Goal: Task Accomplishment & Management: Complete application form

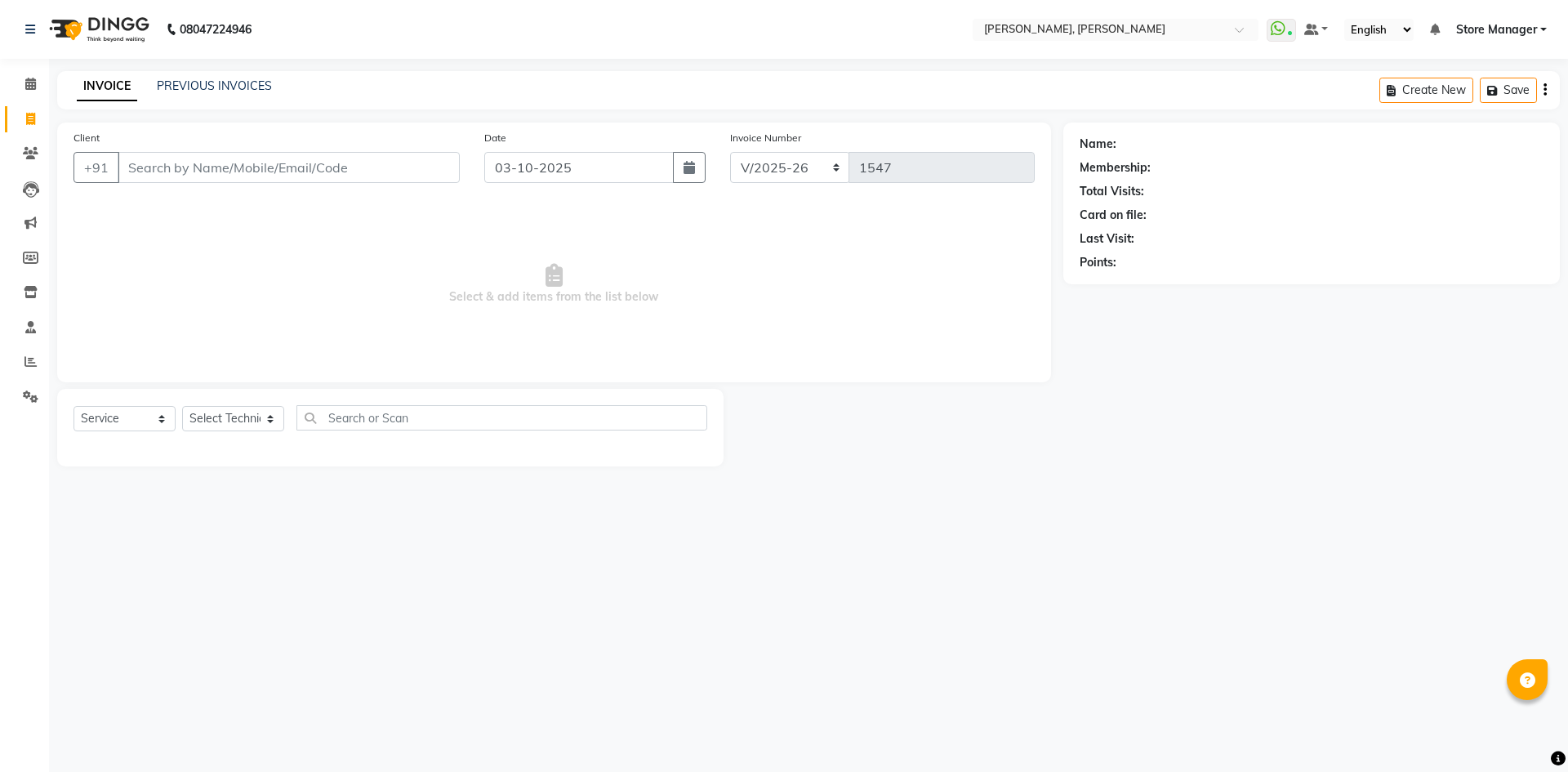
select select "7173"
select select "service"
click at [229, 423] on select "Select Technician amugha Beautician ELO Evi MANAGER [PERSON_NAME] [PERSON_NAME]…" at bounding box center [234, 418] width 102 height 25
select select "78696"
click at [182, 405] on select "Select Technician amugha Beautician ELO Evi MANAGER [PERSON_NAME] [PERSON_NAME]…" at bounding box center [234, 418] width 102 height 25
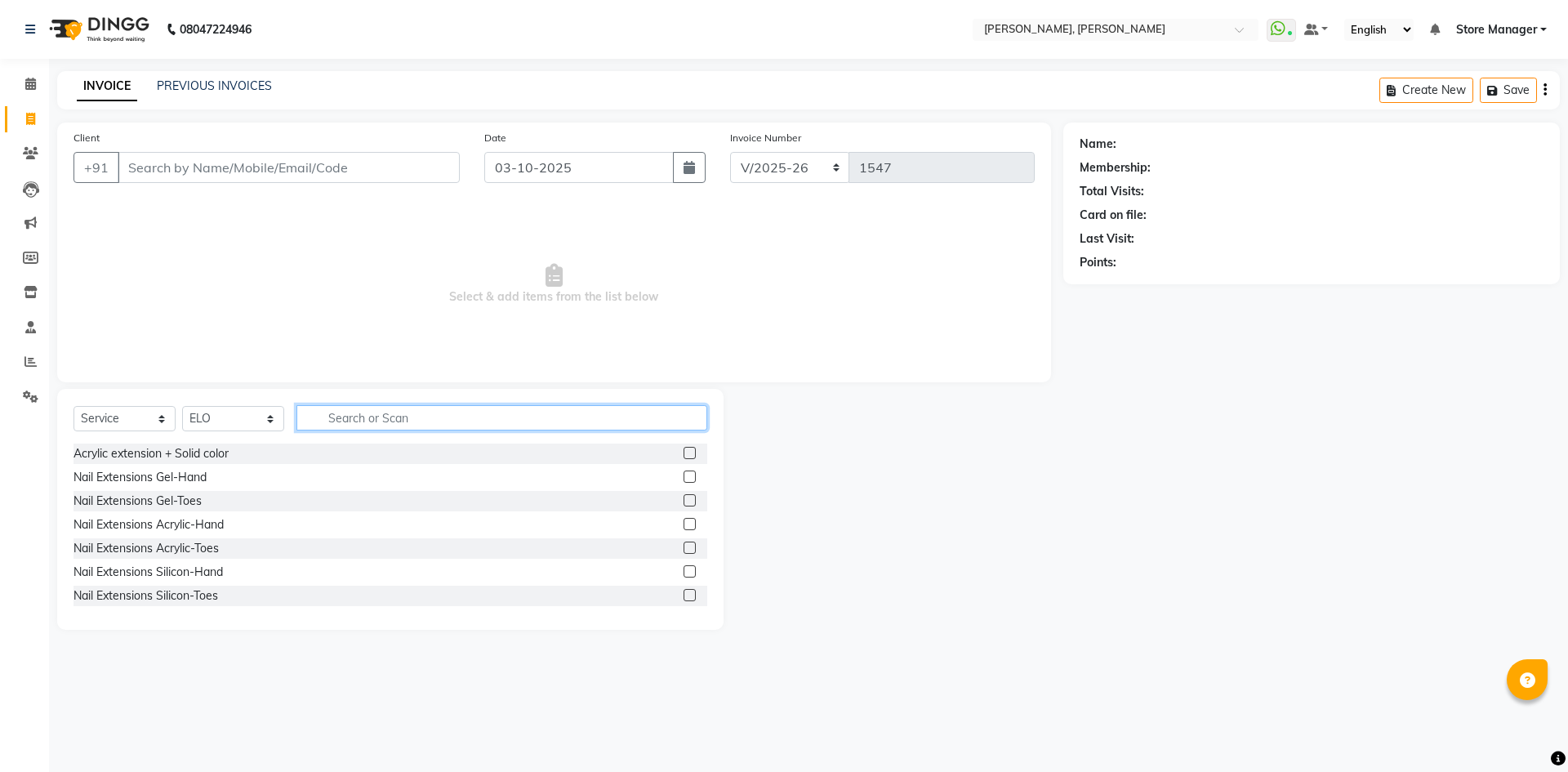
click at [406, 421] on input "text" at bounding box center [502, 417] width 411 height 25
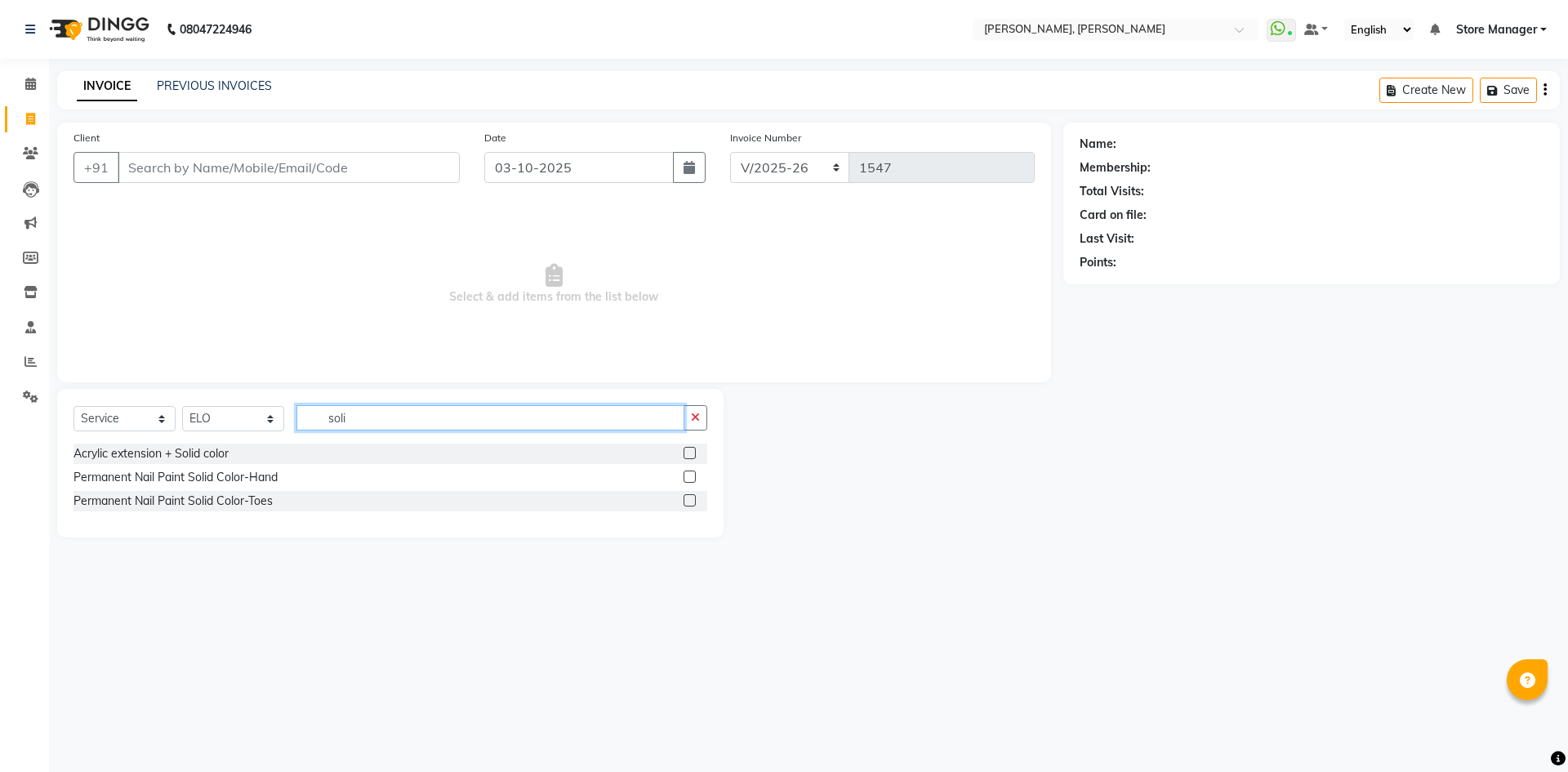
type input "soli"
click at [688, 474] on label at bounding box center [690, 476] width 12 height 12
click at [688, 474] on input "checkbox" at bounding box center [689, 477] width 10 height 10
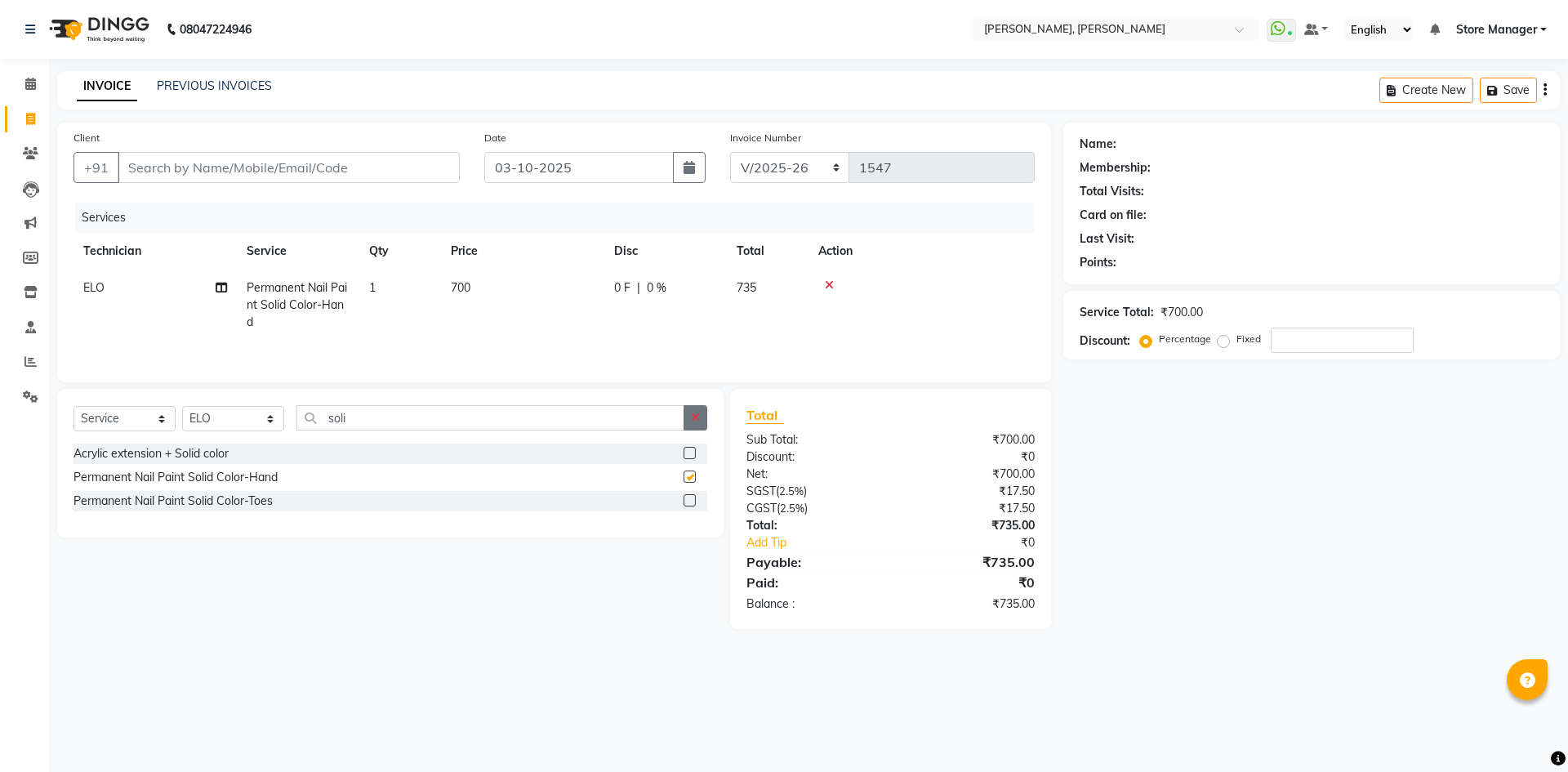
checkbox input "false"
click at [698, 419] on icon "button" at bounding box center [695, 417] width 9 height 11
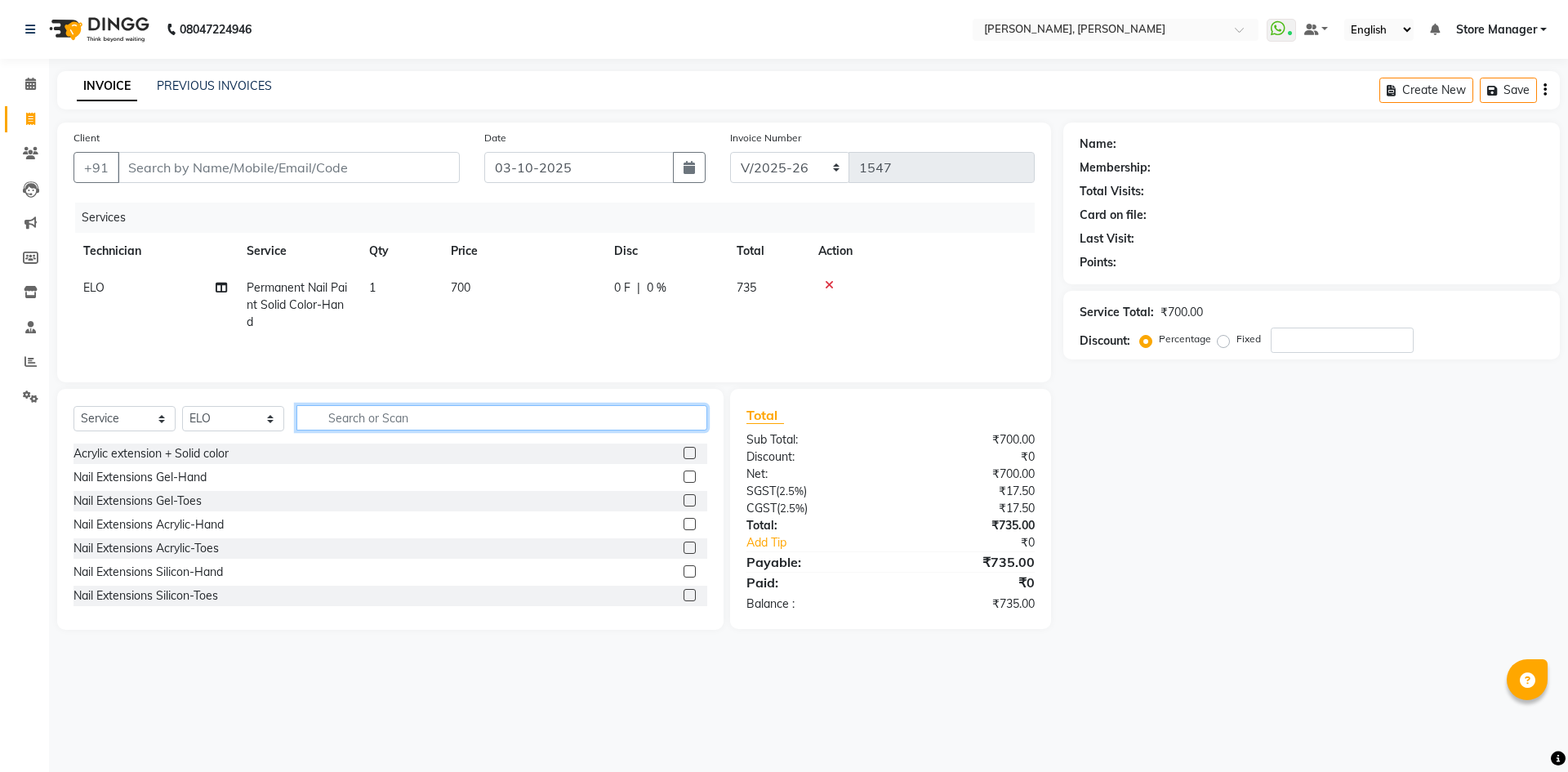
type input "o"
type input "art"
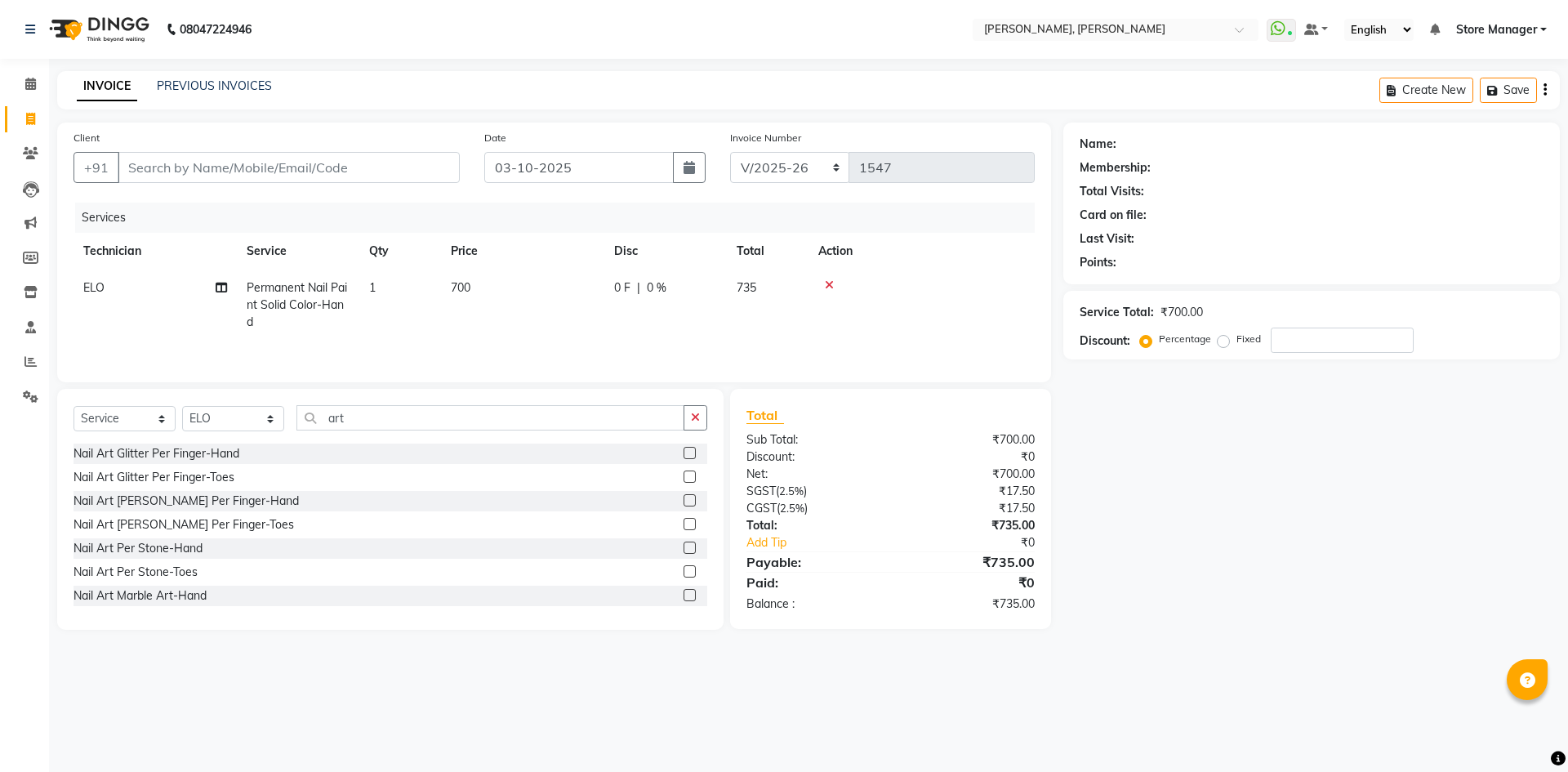
click at [684, 451] on label at bounding box center [690, 453] width 12 height 12
click at [684, 451] on input "checkbox" at bounding box center [689, 454] width 10 height 10
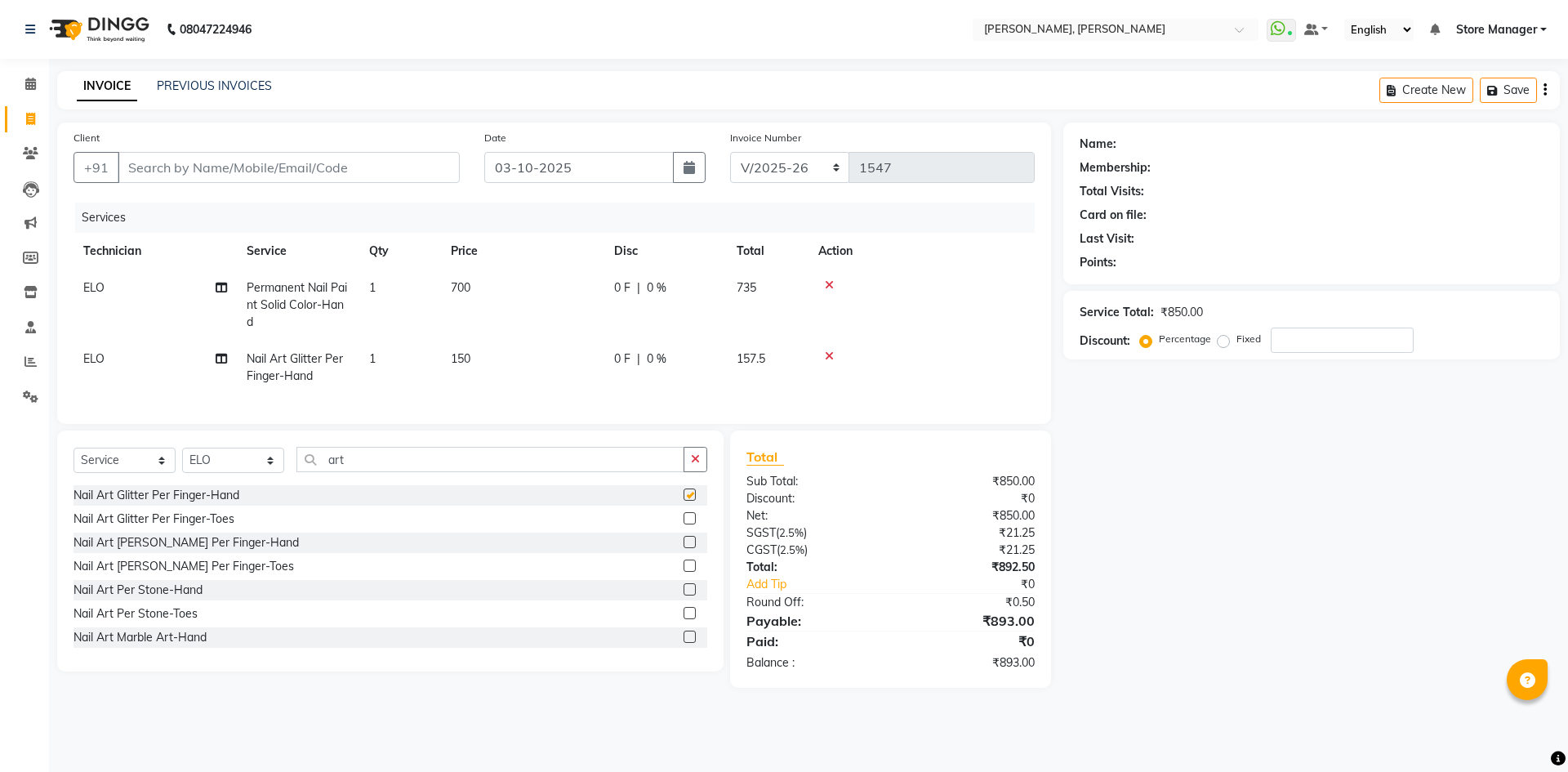
checkbox input "false"
click at [376, 360] on td "1" at bounding box center [400, 367] width 81 height 54
select select "78696"
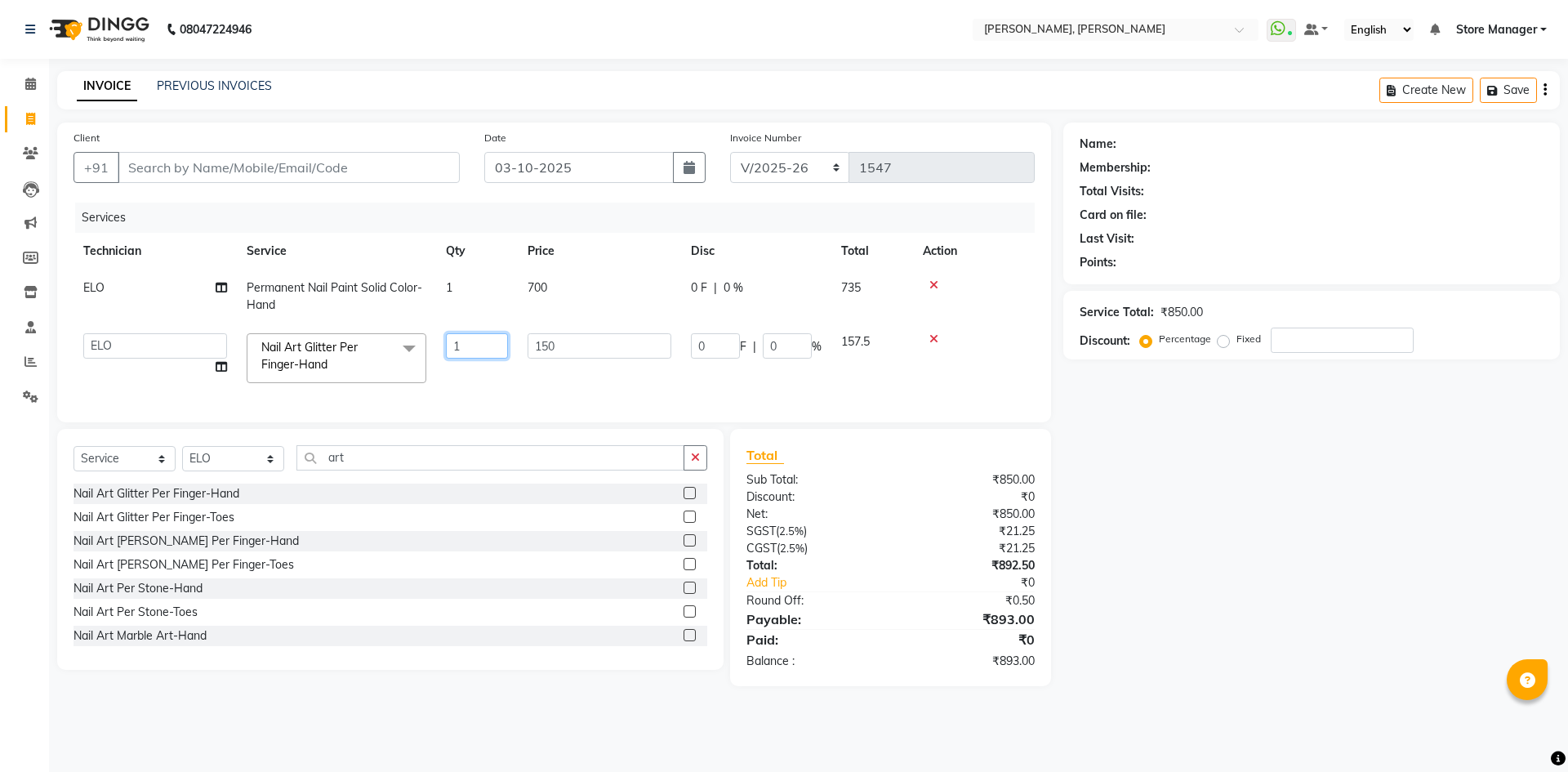
click at [483, 347] on input "1" at bounding box center [477, 345] width 62 height 25
type input "6"
click at [719, 399] on div "Services Technician Service Qty Price Disc Total Action ELO Permanent Nail Pain…" at bounding box center [554, 303] width 962 height 203
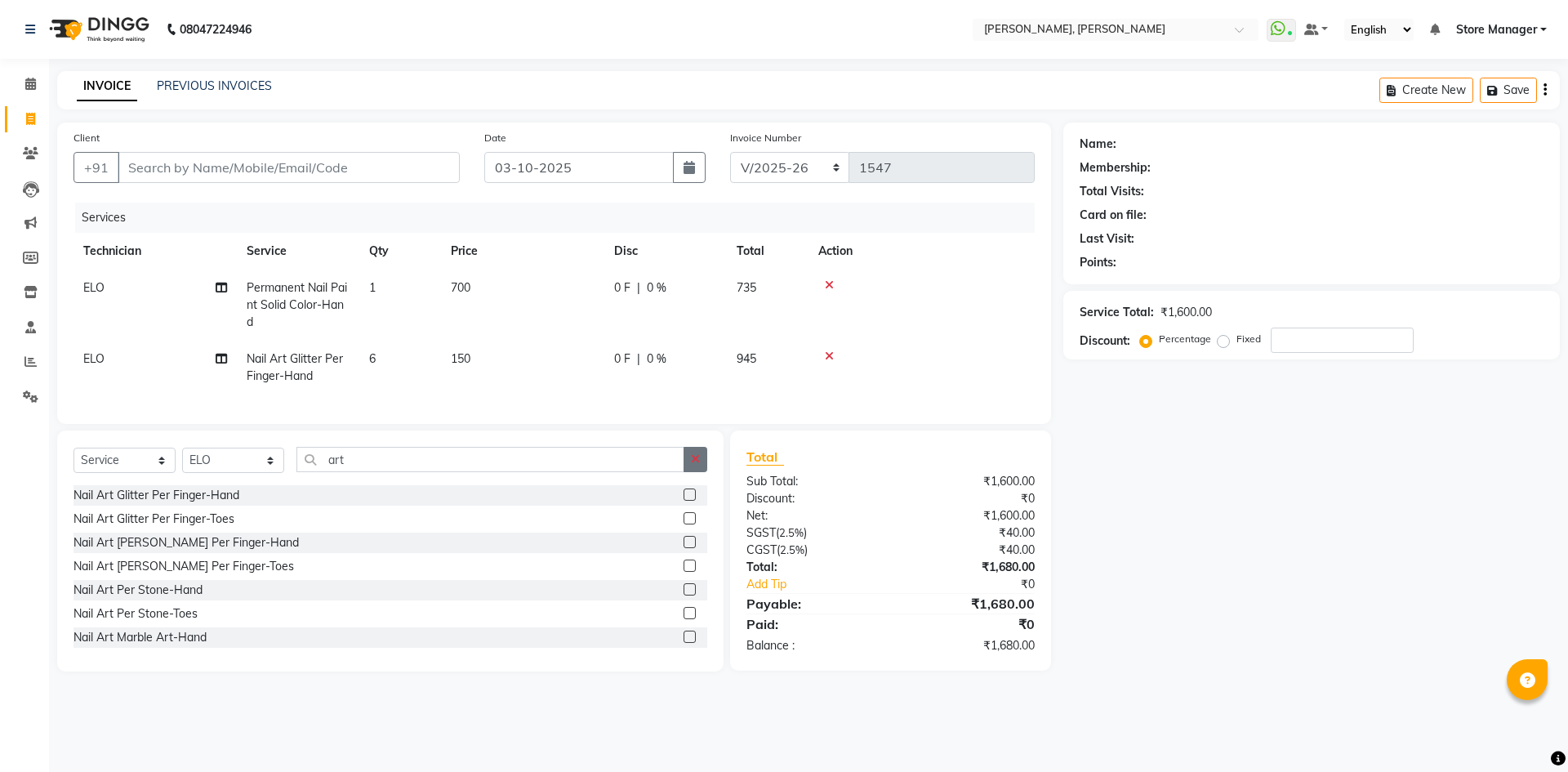
click at [698, 464] on icon "button" at bounding box center [695, 458] width 9 height 11
click at [465, 457] on div "Select Service Product Membership Package Voucher Prepaid Gift Card Select Tech…" at bounding box center [390, 551] width 667 height 241
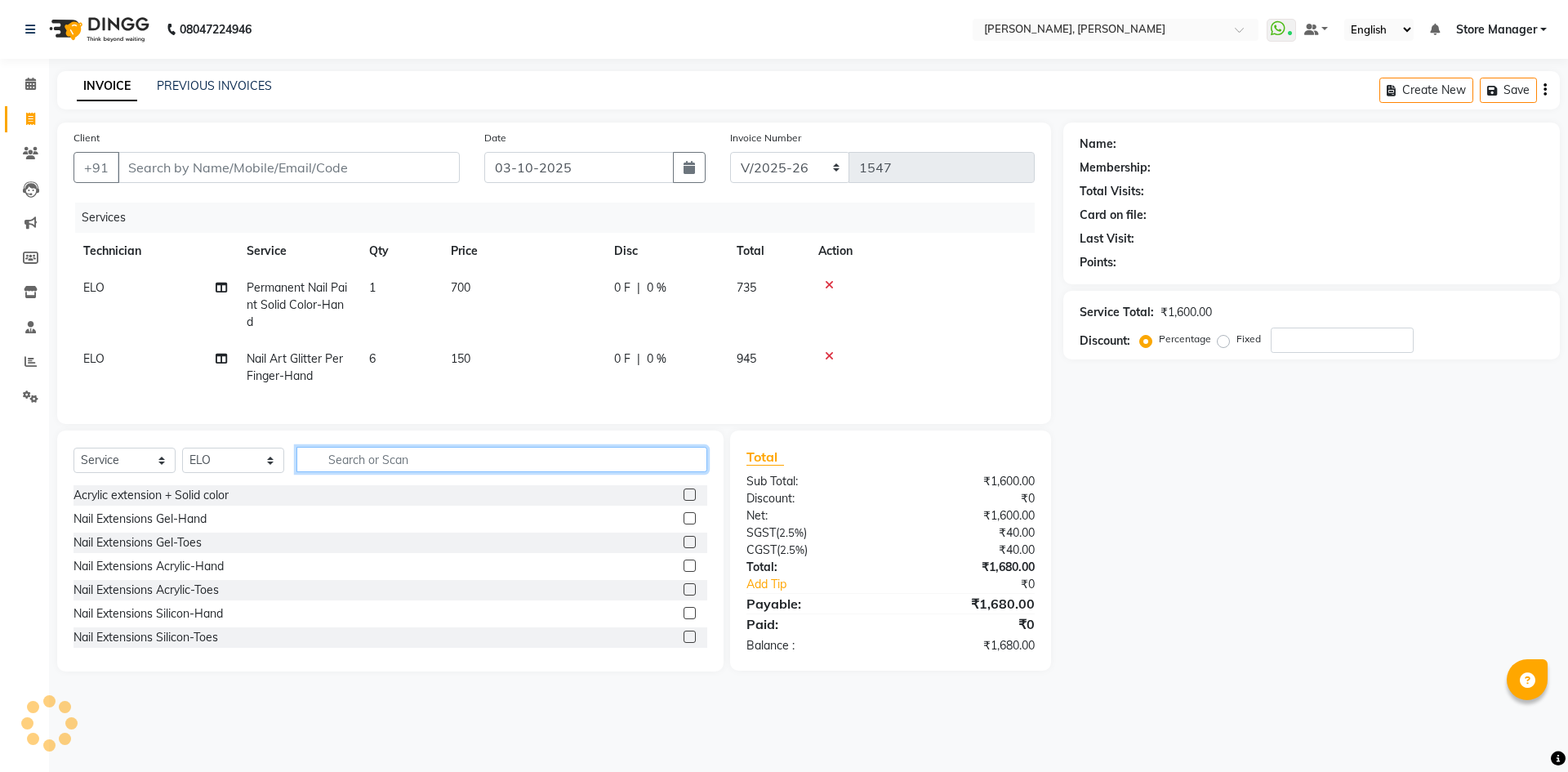
click at [464, 463] on input "text" at bounding box center [502, 459] width 411 height 25
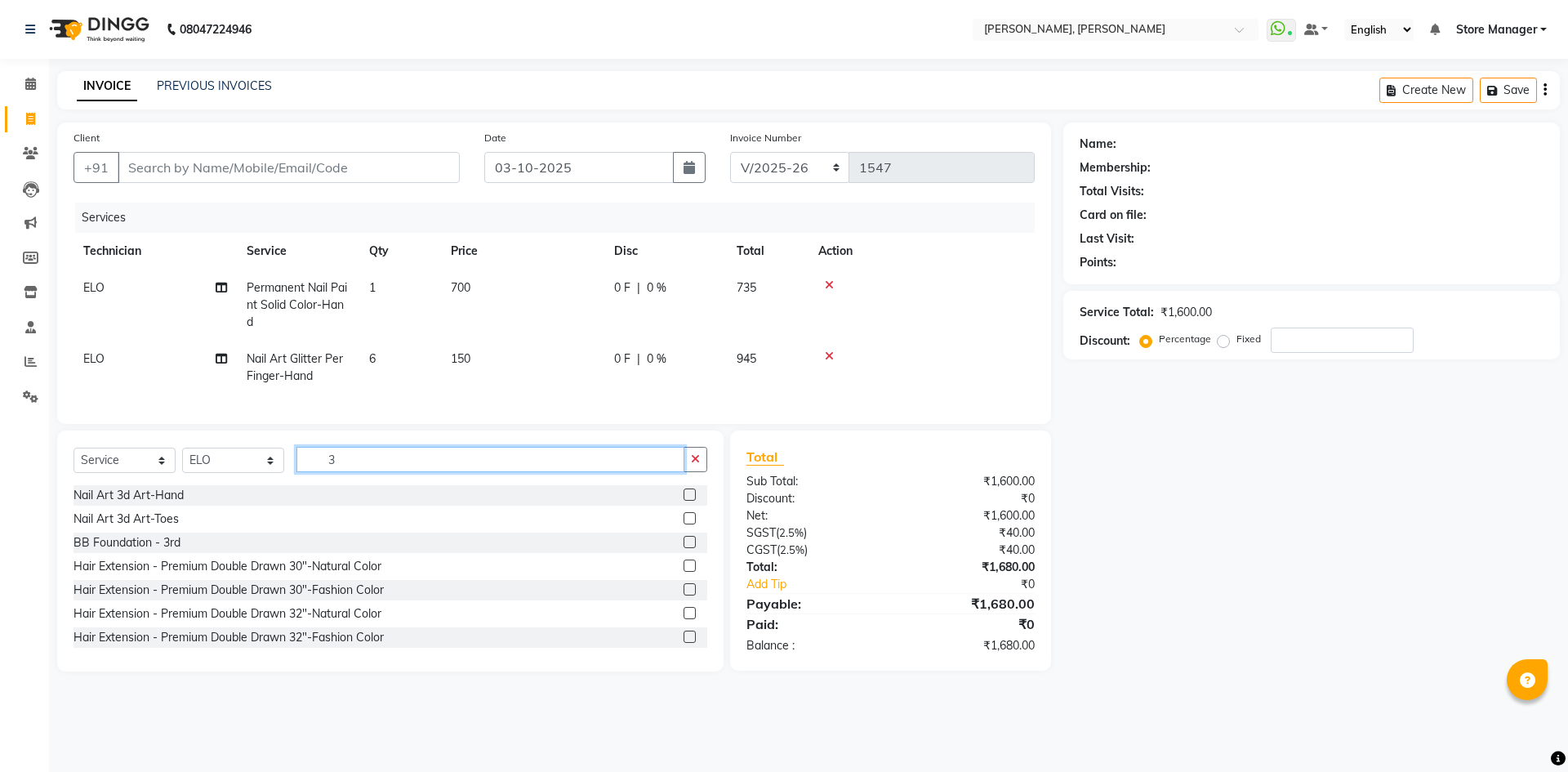
type input "3"
click at [684, 501] on label at bounding box center [690, 494] width 12 height 12
click at [684, 501] on input "checkbox" at bounding box center [689, 495] width 10 height 10
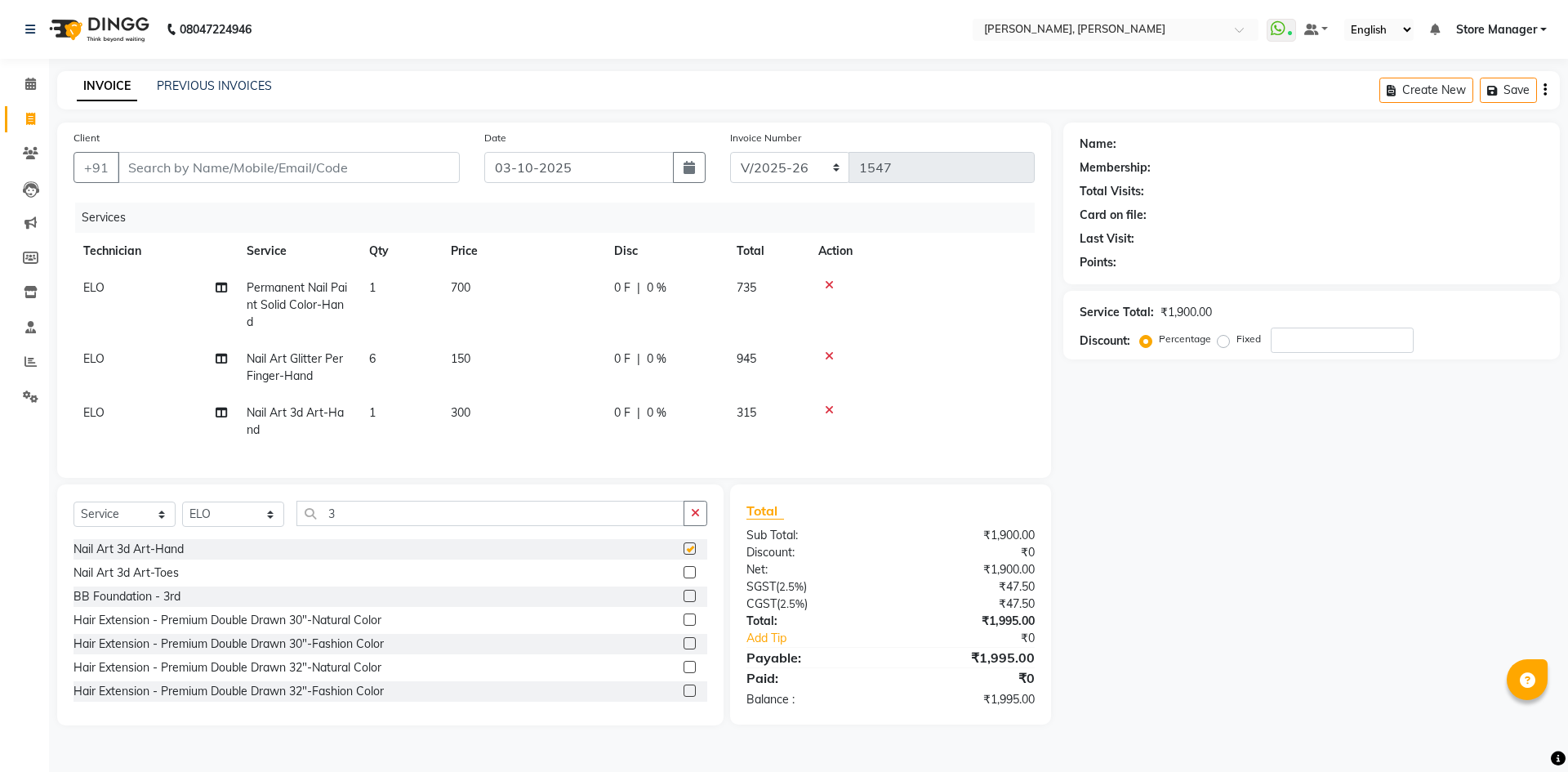
checkbox input "false"
click at [698, 526] on button "button" at bounding box center [695, 513] width 23 height 25
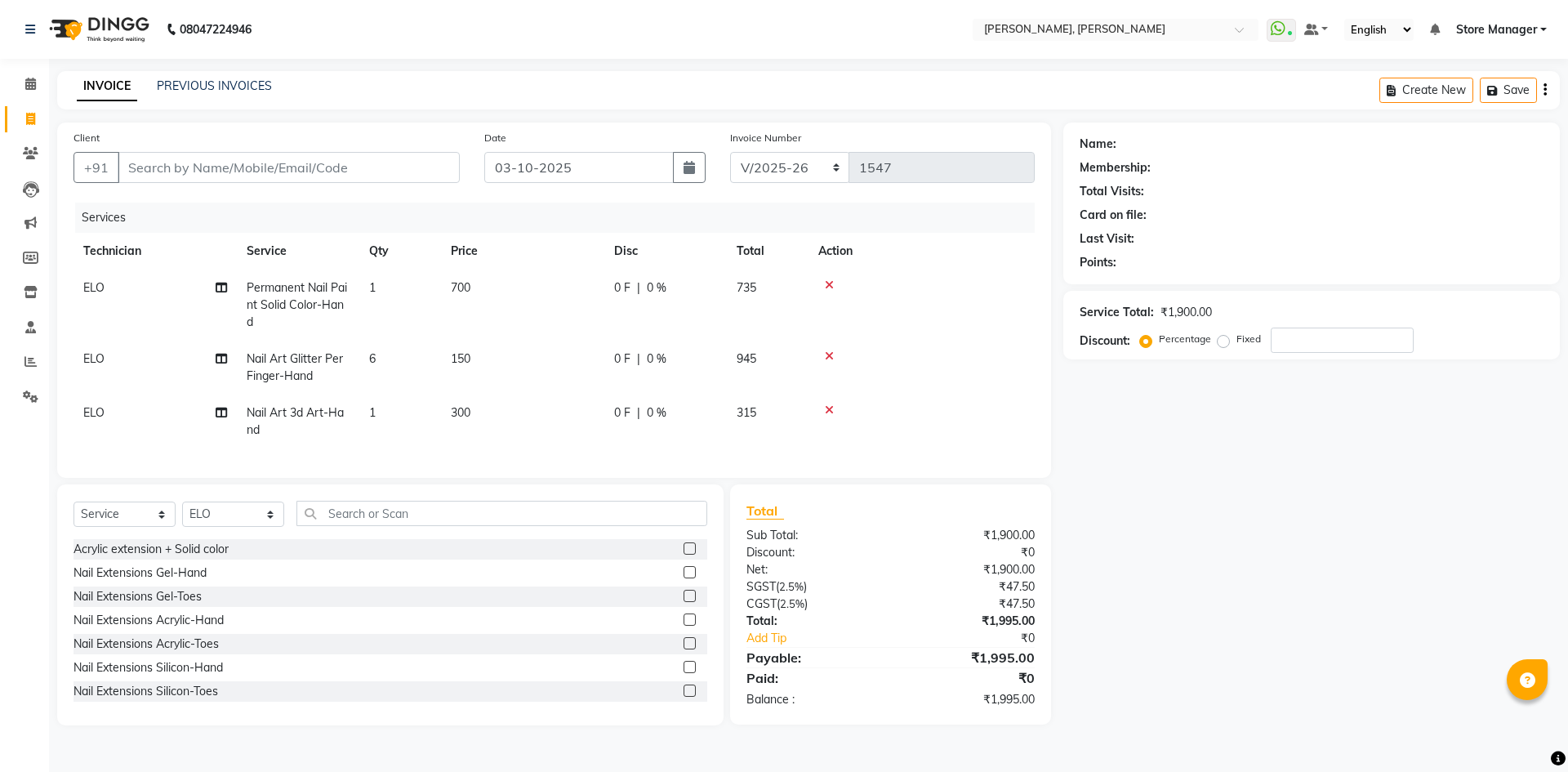
click at [556, 511] on div "Select Service Product Membership Package Voucher Prepaid Gift Card Select Tech…" at bounding box center [390, 604] width 667 height 241
click at [514, 522] on input "text" at bounding box center [502, 513] width 411 height 25
type input "5"
type input "d"
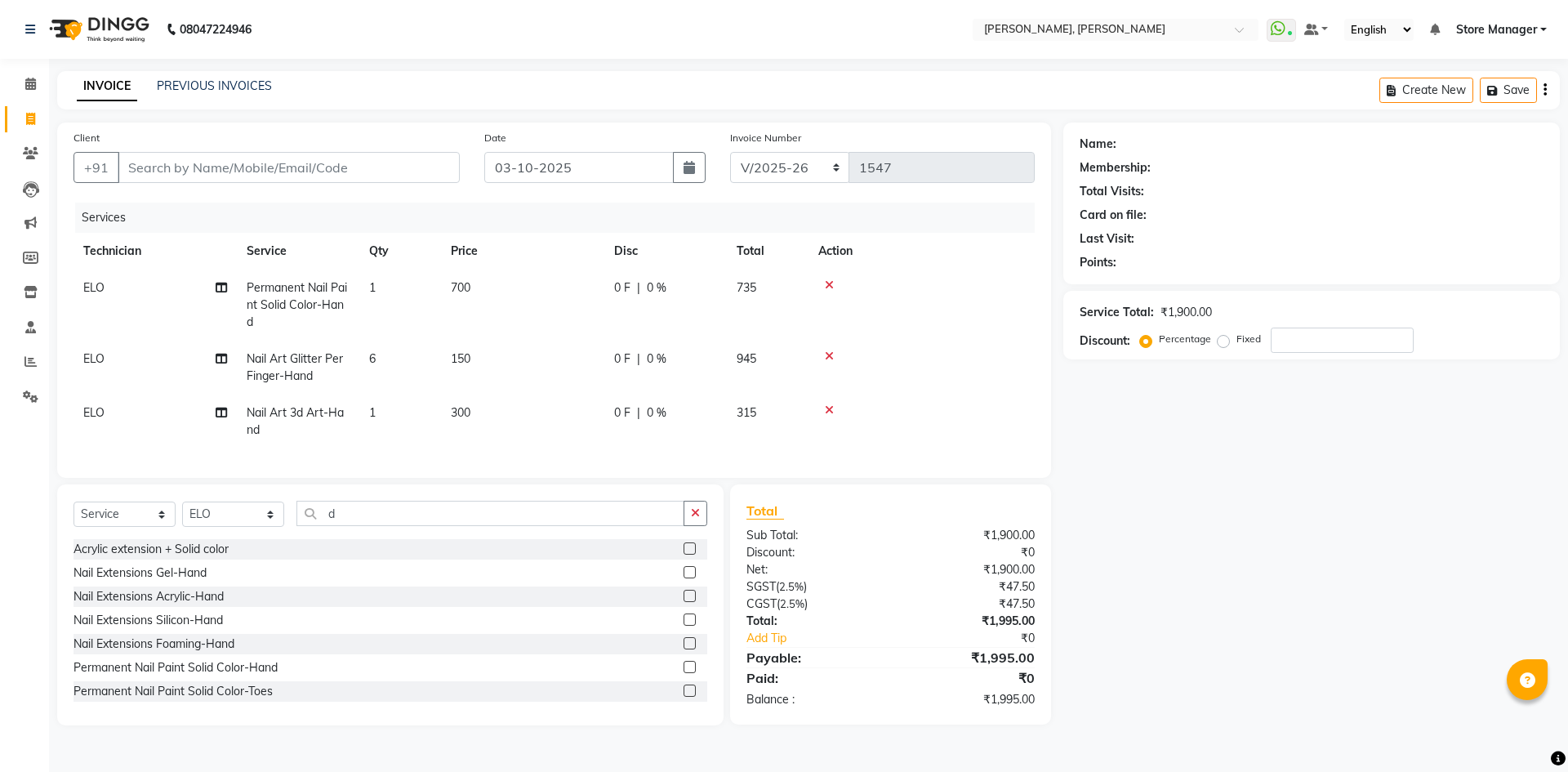
click at [479, 415] on td "300" at bounding box center [522, 421] width 163 height 54
select select "78696"
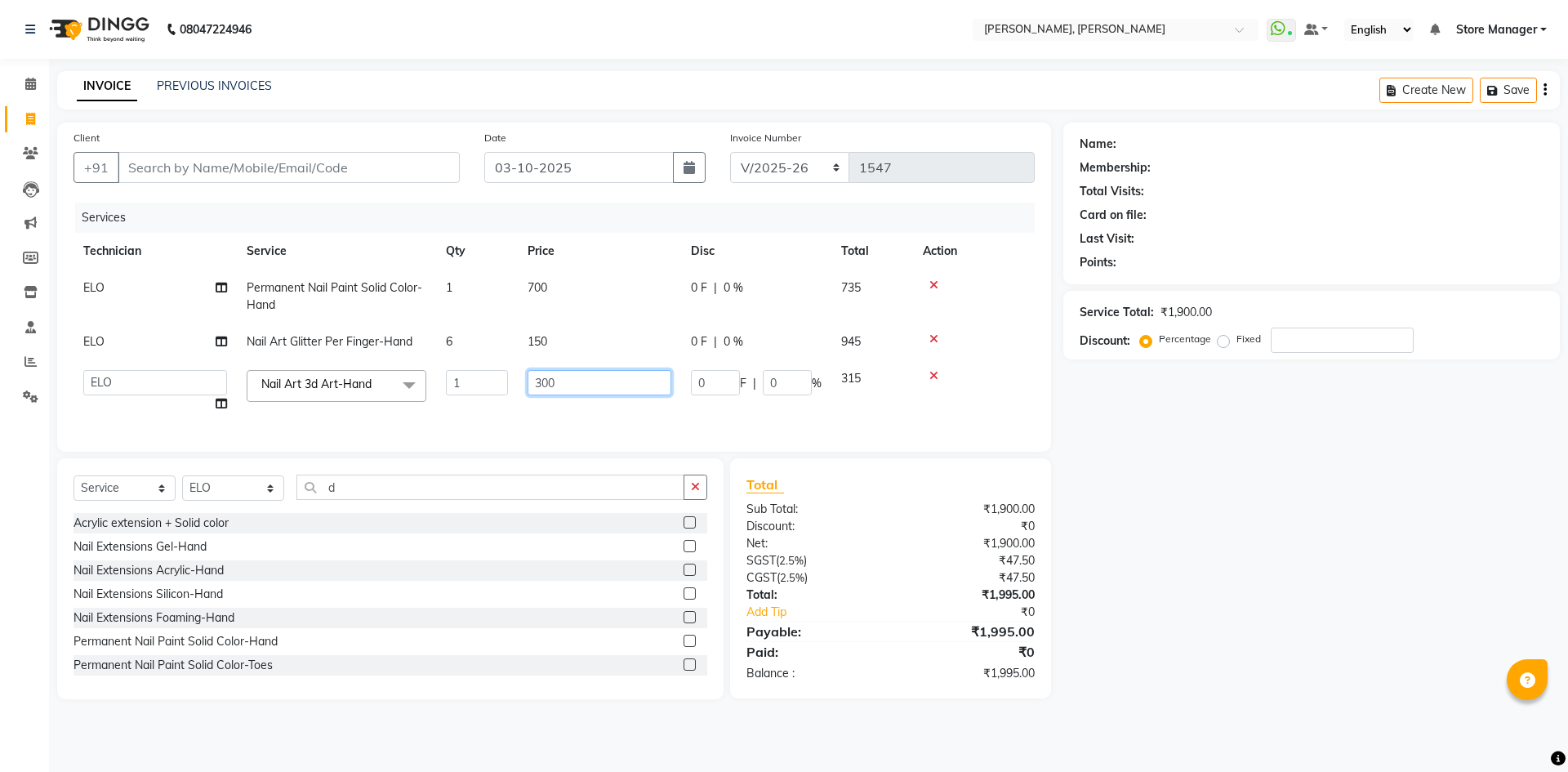
click at [542, 376] on input "300" at bounding box center [599, 382] width 144 height 25
type input "500"
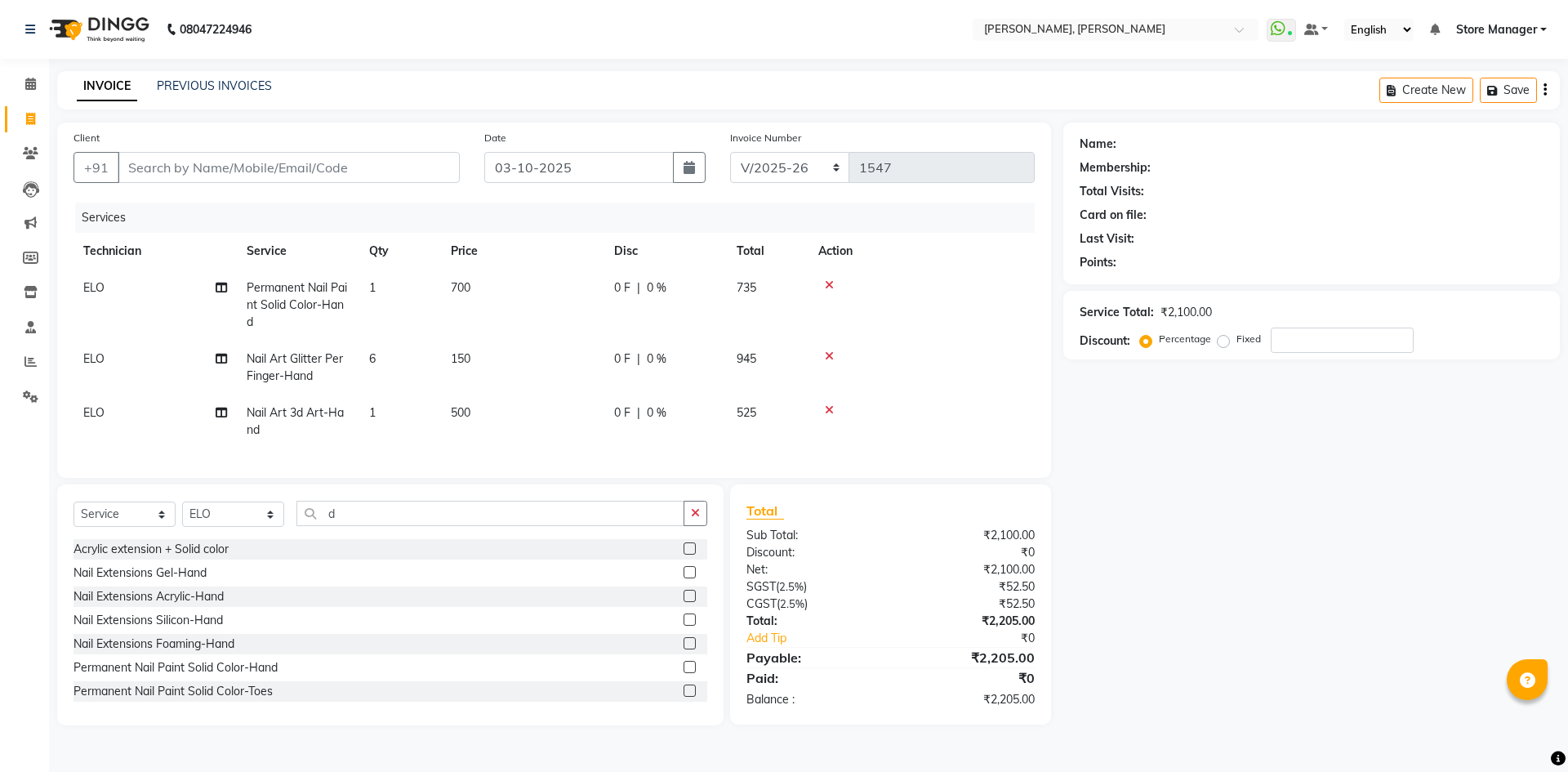
click at [412, 413] on td "1" at bounding box center [400, 421] width 81 height 54
select select "78696"
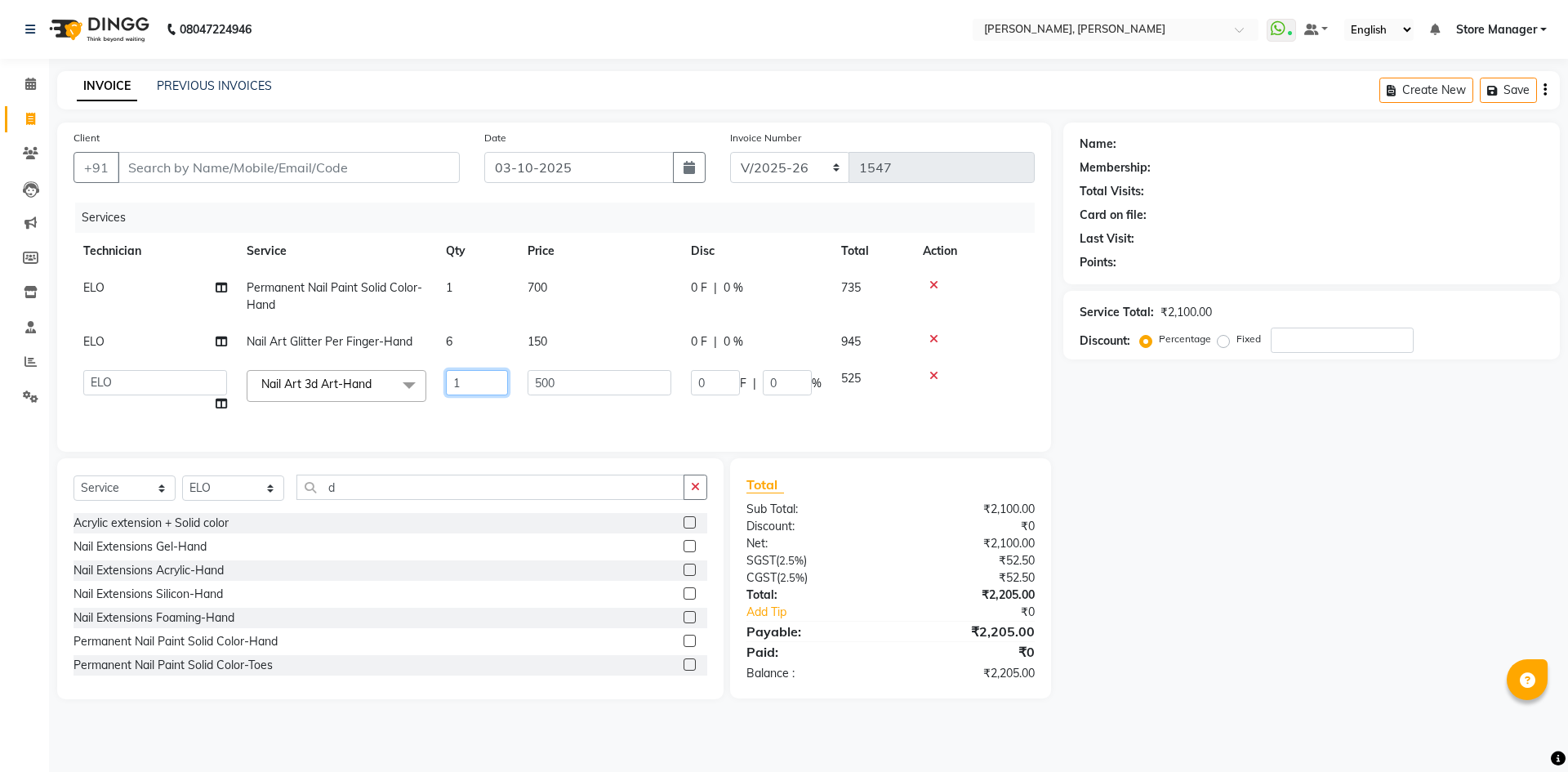
click at [473, 387] on input "1" at bounding box center [477, 382] width 62 height 25
type input "4"
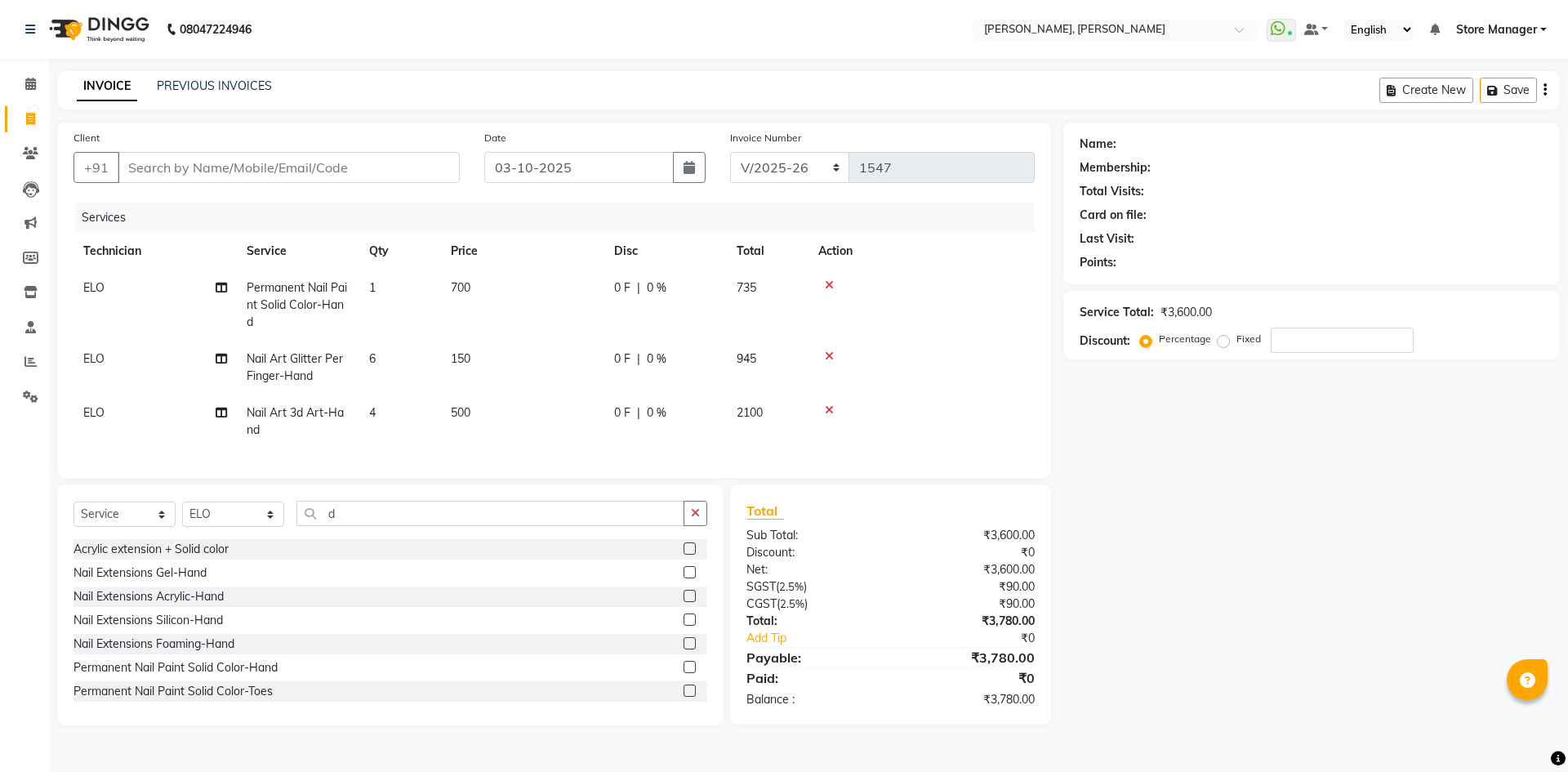
click at [1198, 514] on div "Name: Membership: Total Visits: Card on file: Last Visit: Points: Service Total…" at bounding box center [1318, 424] width 509 height 603
click at [702, 526] on button "button" at bounding box center [695, 513] width 23 height 25
click at [475, 526] on input "text" at bounding box center [502, 513] width 411 height 25
type input "gel"
drag, startPoint x: 678, startPoint y: 631, endPoint x: 688, endPoint y: 608, distance: 25.1
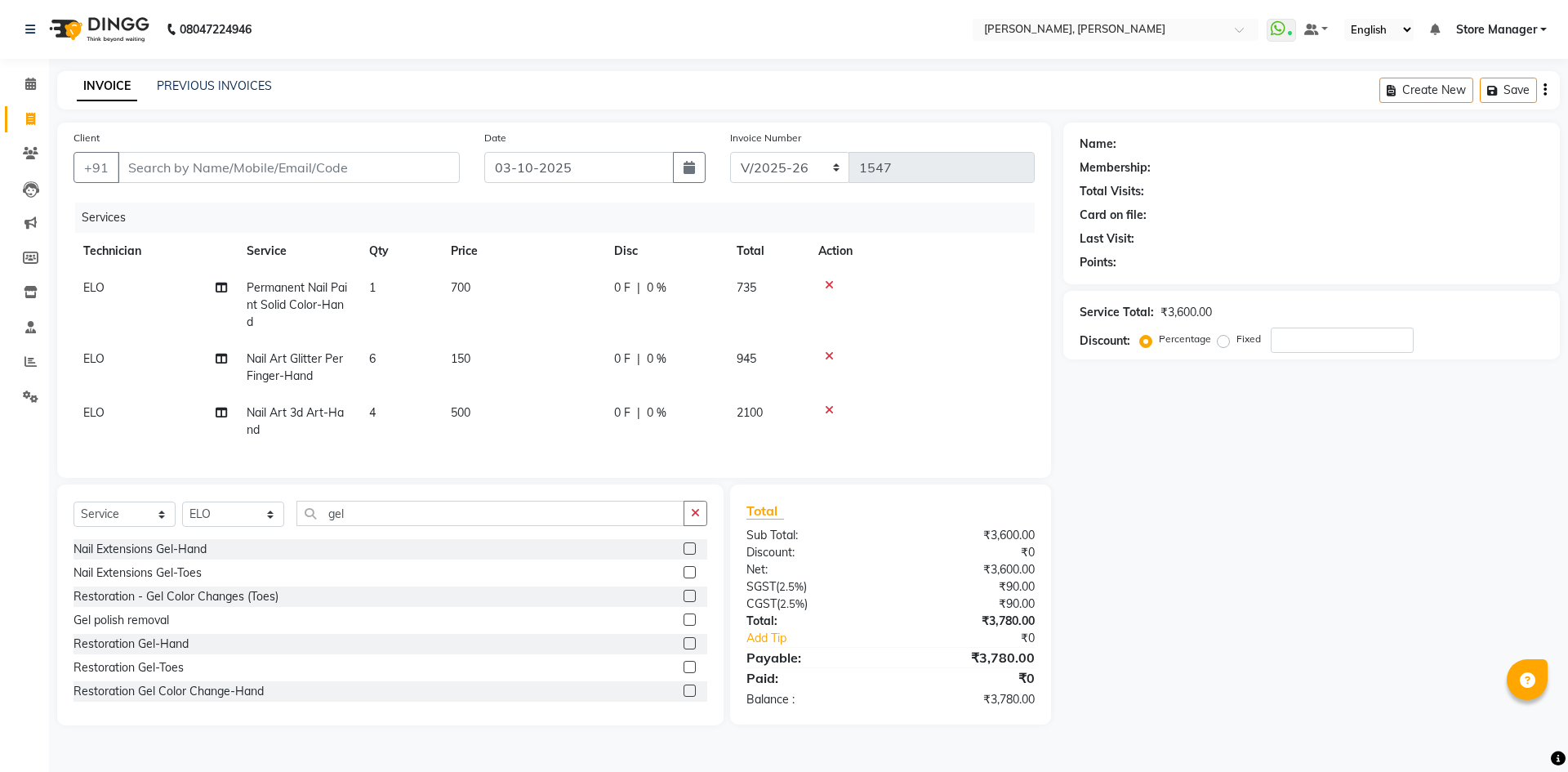
click at [684, 625] on label at bounding box center [690, 619] width 12 height 12
click at [684, 625] on input "checkbox" at bounding box center [689, 620] width 10 height 10
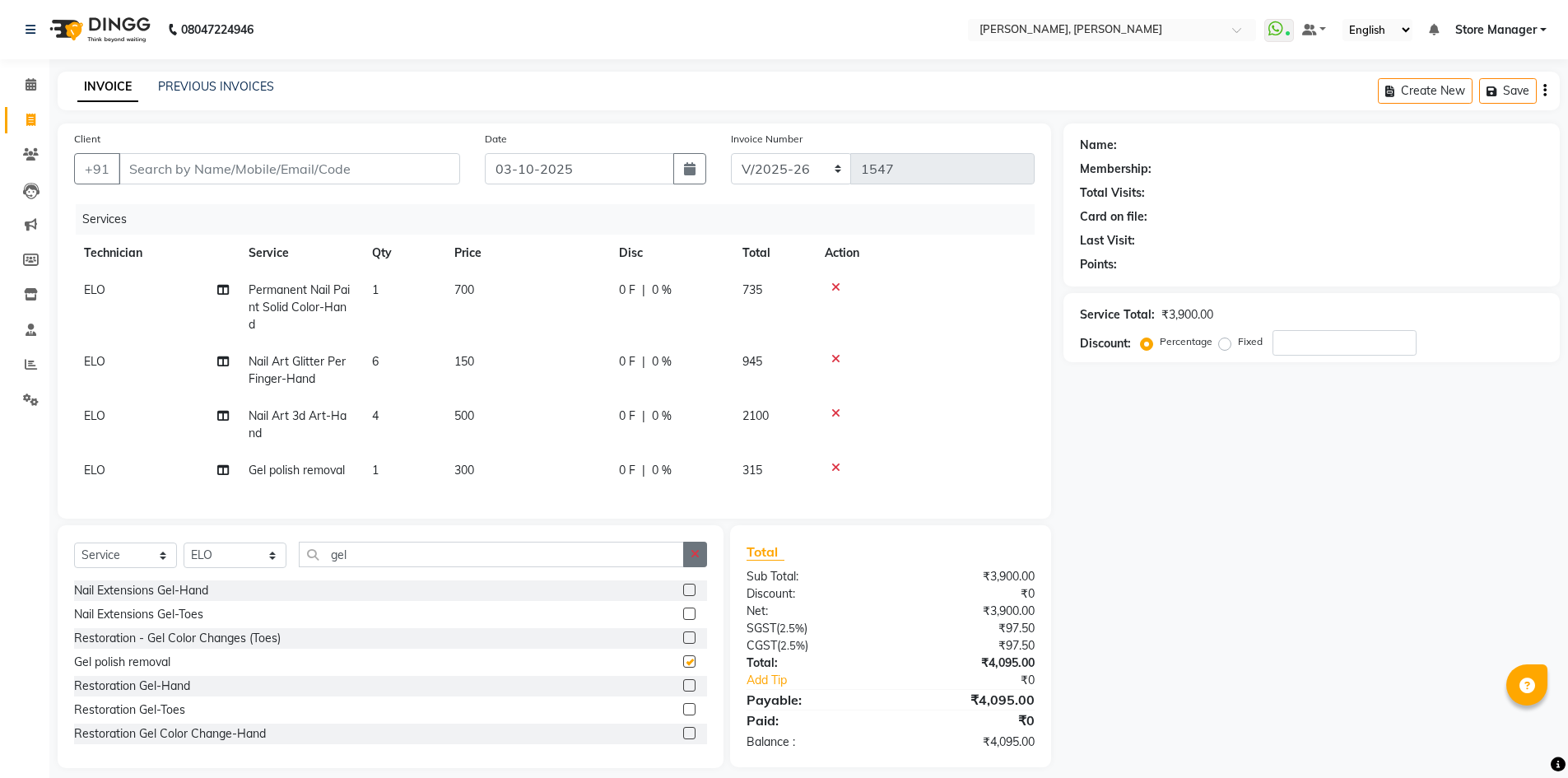
checkbox input "false"
drag, startPoint x: 693, startPoint y: 562, endPoint x: 941, endPoint y: 585, distance: 249.1
click at [696, 559] on icon "button" at bounding box center [695, 553] width 9 height 11
click at [351, 166] on input "Client" at bounding box center [289, 169] width 342 height 31
type input "l"
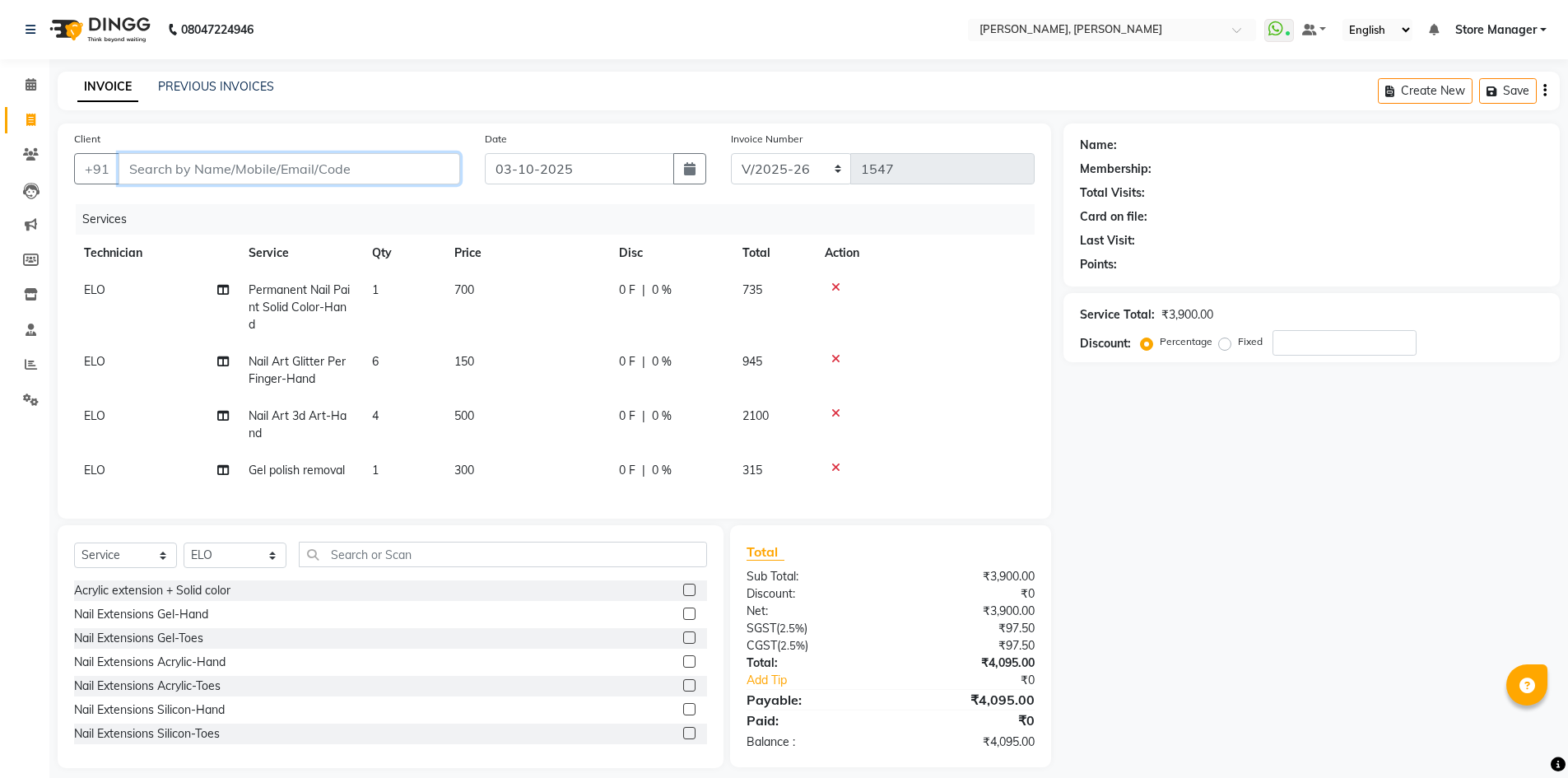
type input "0"
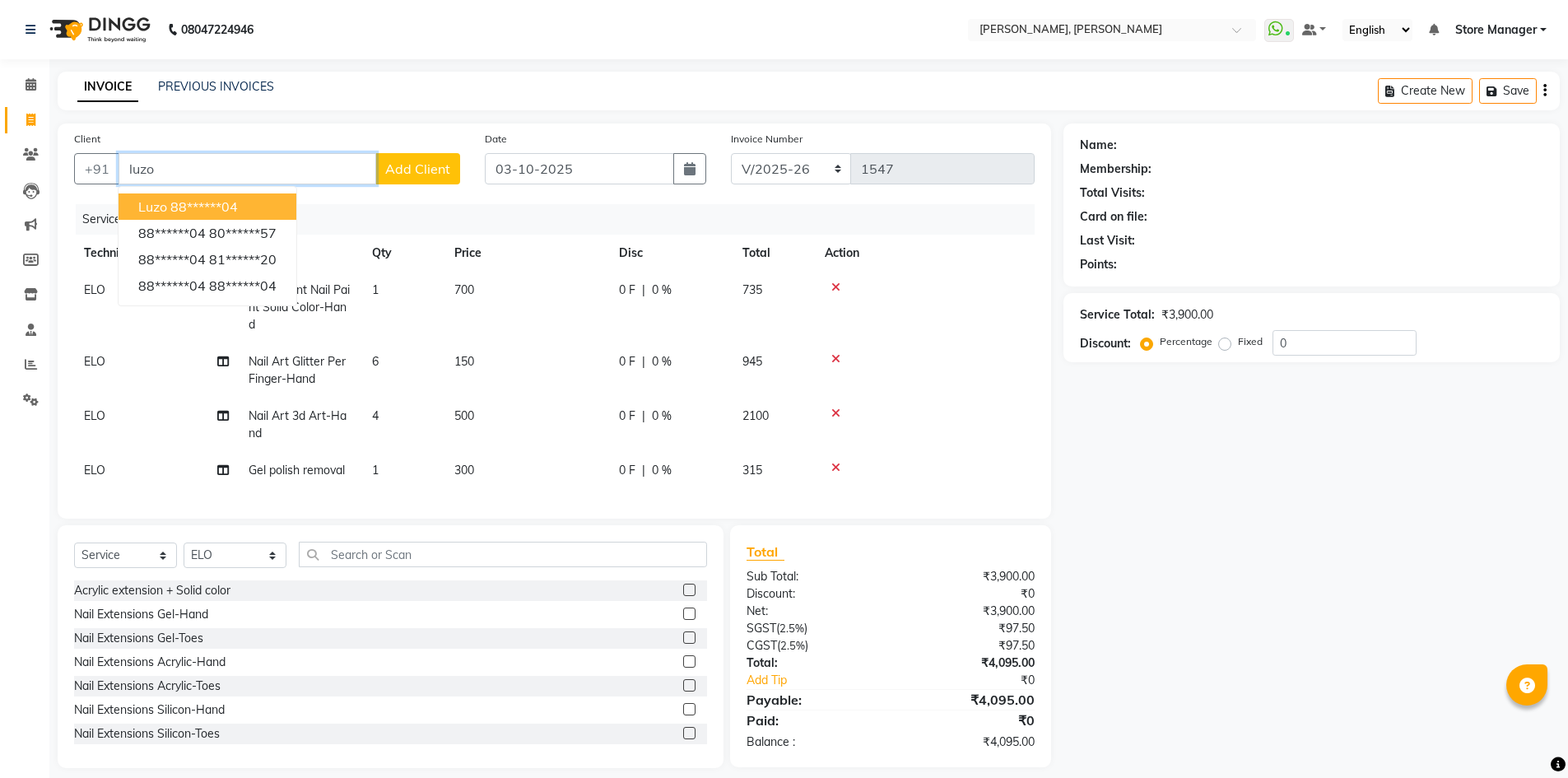
click at [207, 208] on ngb-highlight "88******04" at bounding box center [204, 206] width 67 height 17
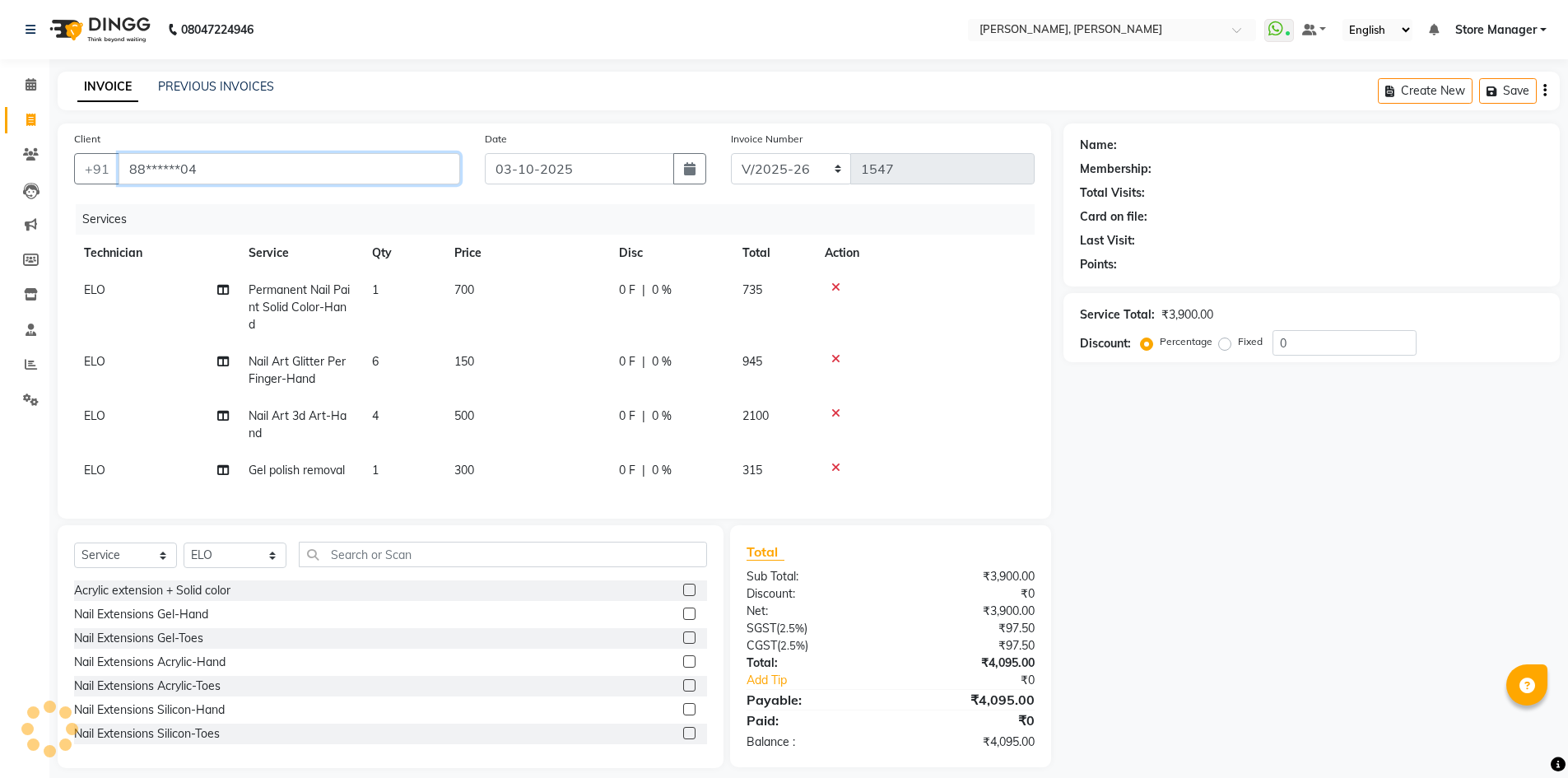
type input "88******04"
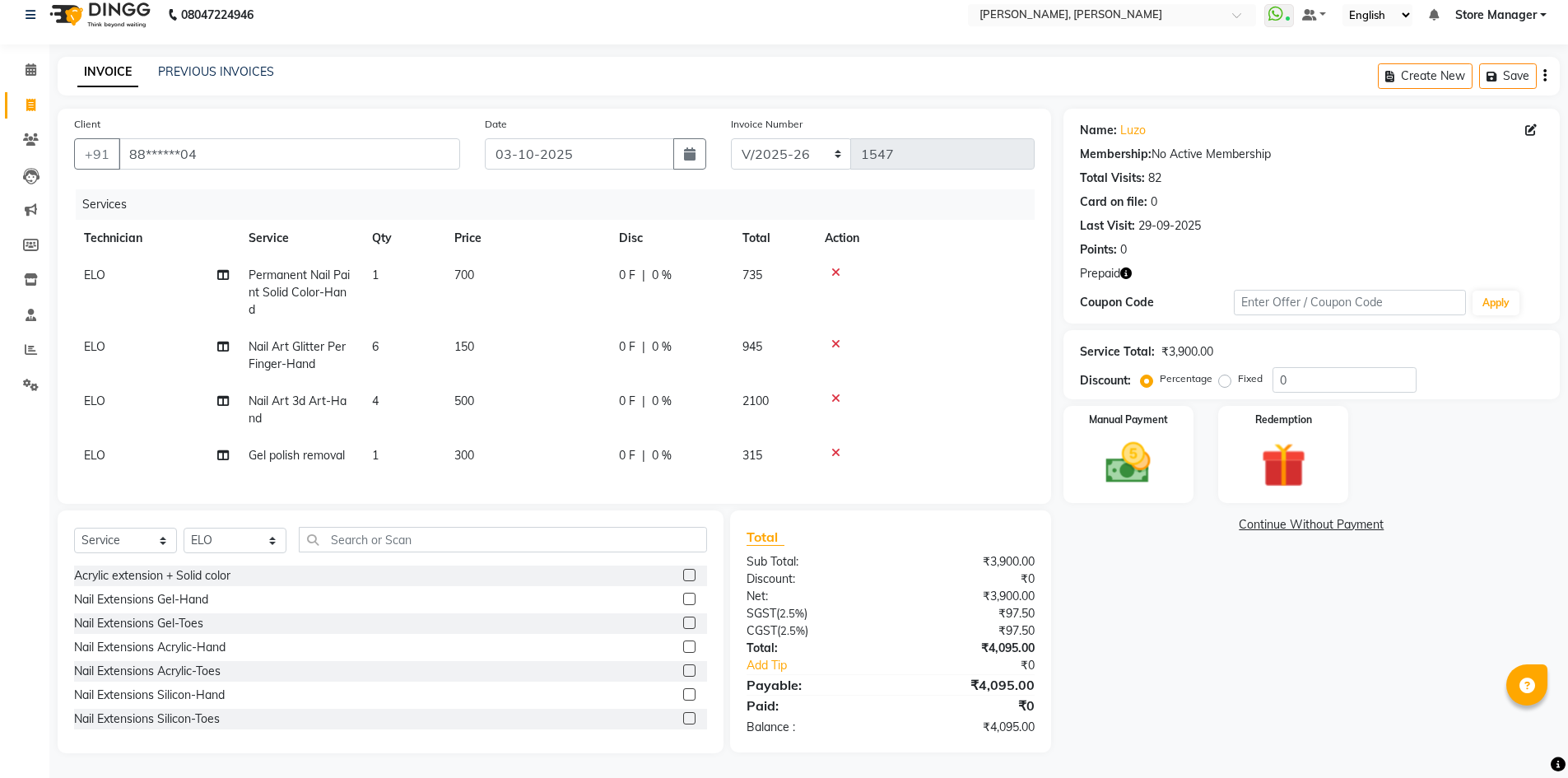
scroll to position [27, 0]
click at [1273, 437] on img at bounding box center [1283, 465] width 76 height 58
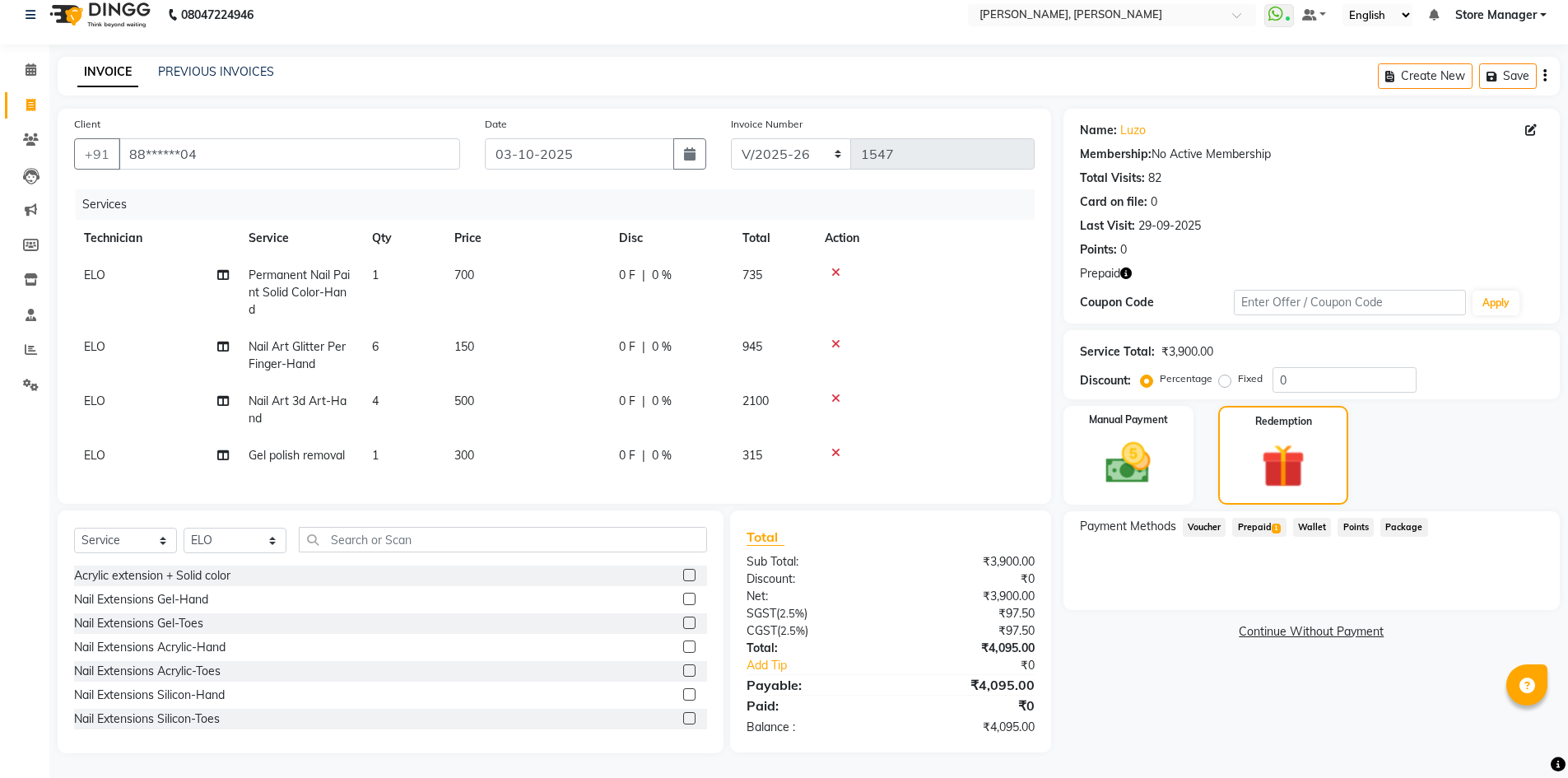
click at [1266, 518] on span "Prepaid 1" at bounding box center [1259, 527] width 53 height 19
click at [1503, 586] on button "Add" at bounding box center [1504, 593] width 60 height 28
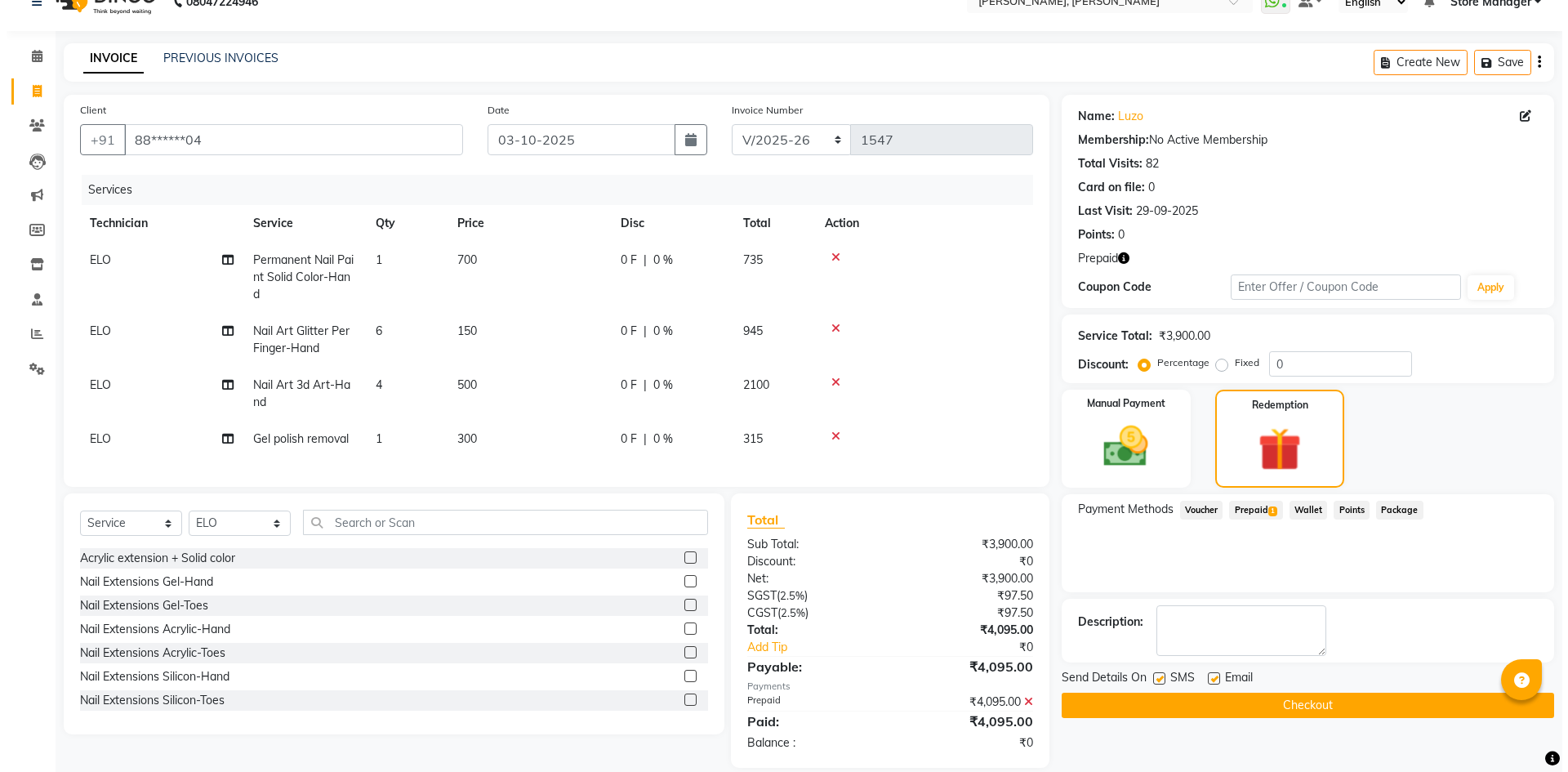
scroll to position [0, 0]
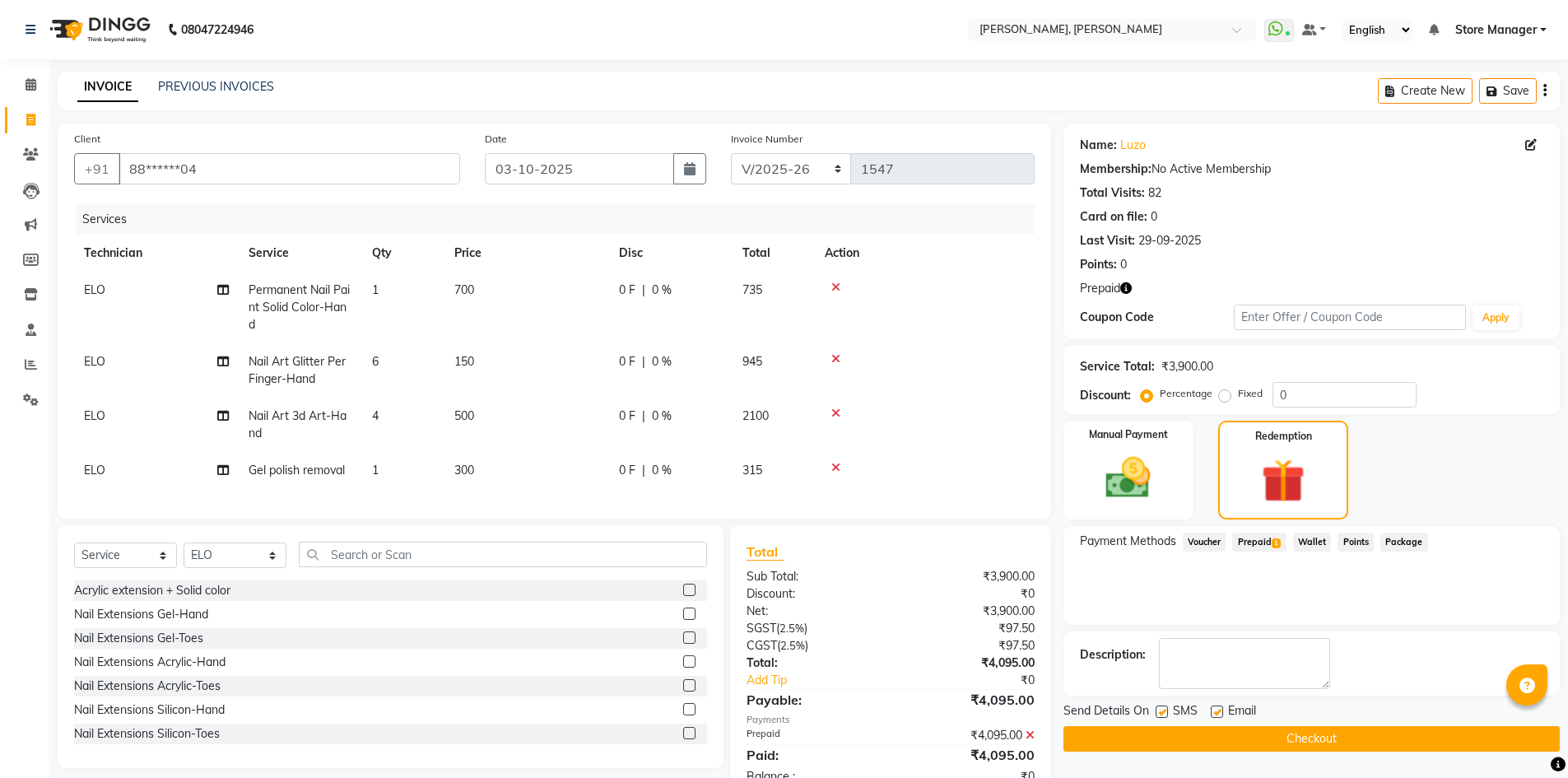
click at [1300, 744] on button "Checkout" at bounding box center [1312, 738] width 497 height 25
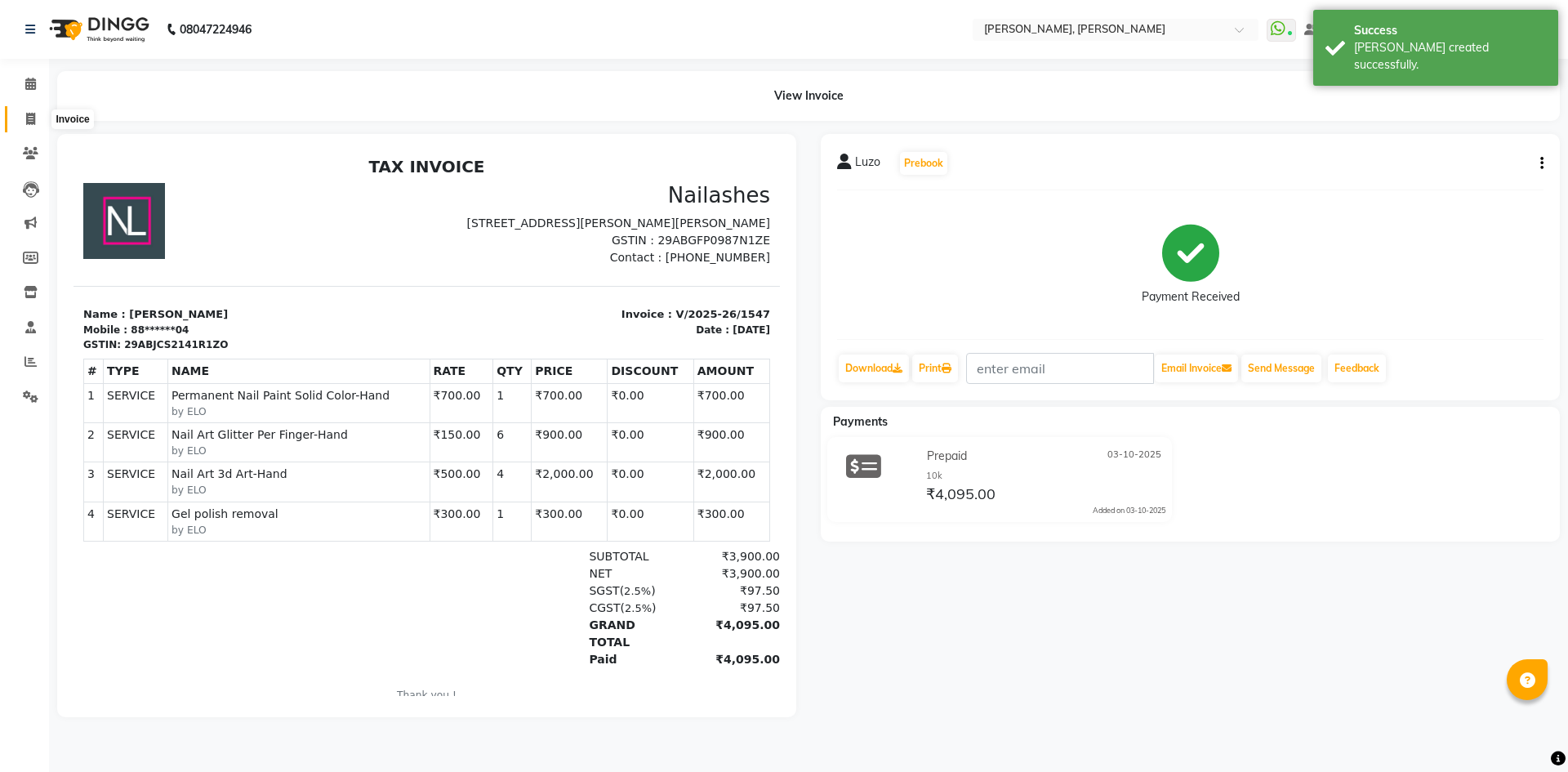
click at [27, 112] on icon at bounding box center [30, 118] width 9 height 12
select select "service"
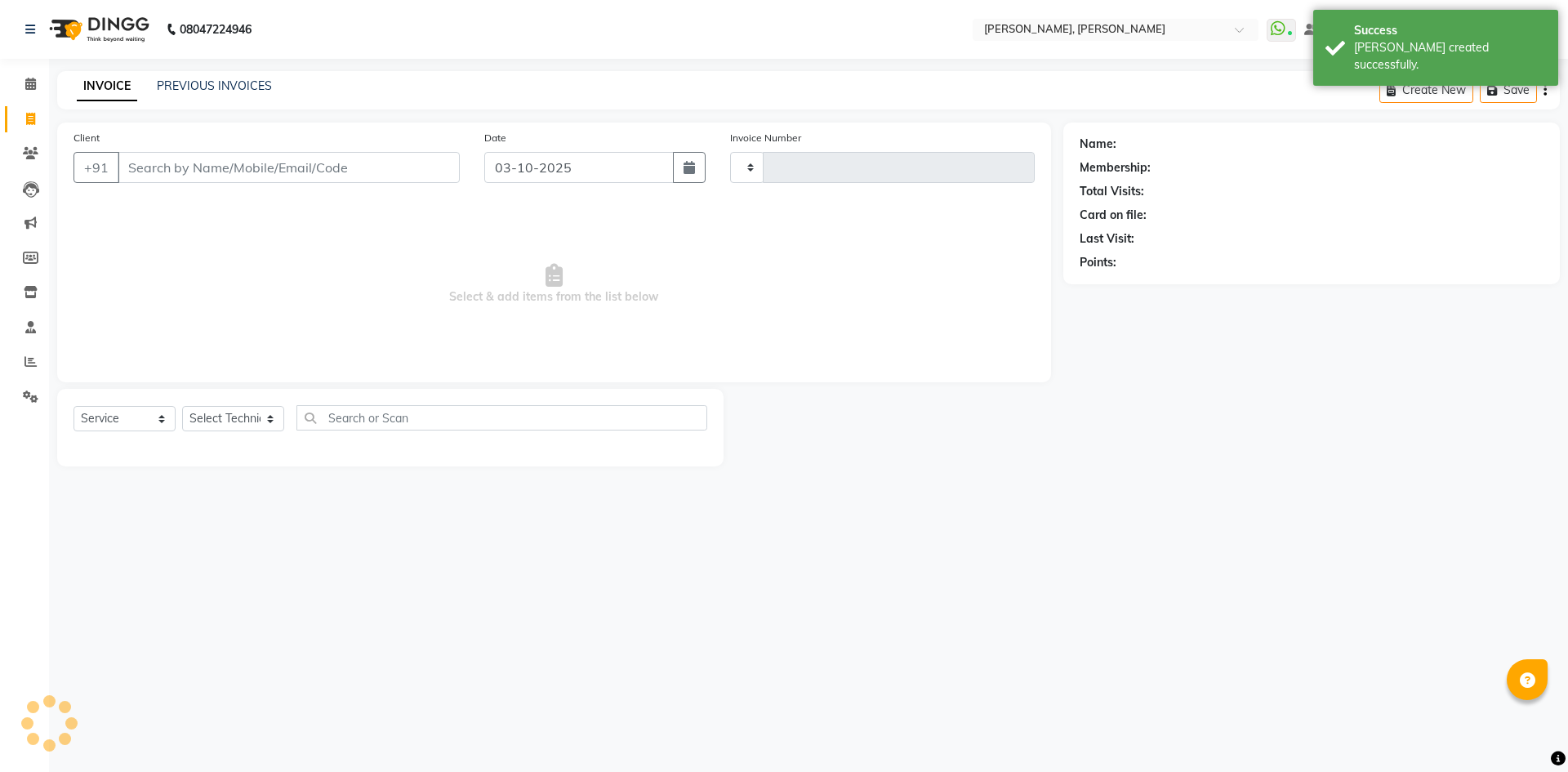
type input "1548"
select select "7173"
click at [25, 86] on icon at bounding box center [30, 84] width 10 height 12
